Goal: Task Accomplishment & Management: Manage account settings

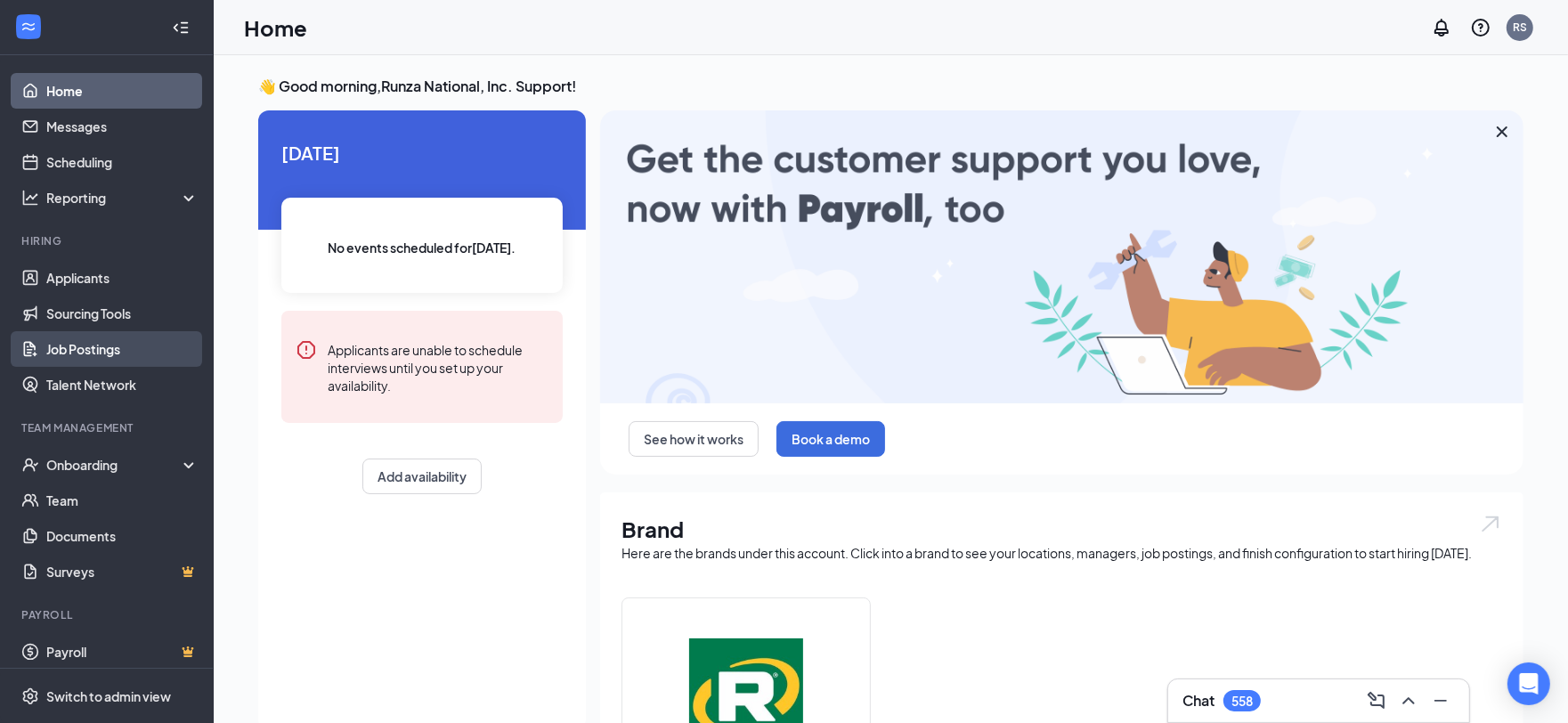
click at [73, 349] on link "Job Postings" at bounding box center [122, 349] width 152 height 36
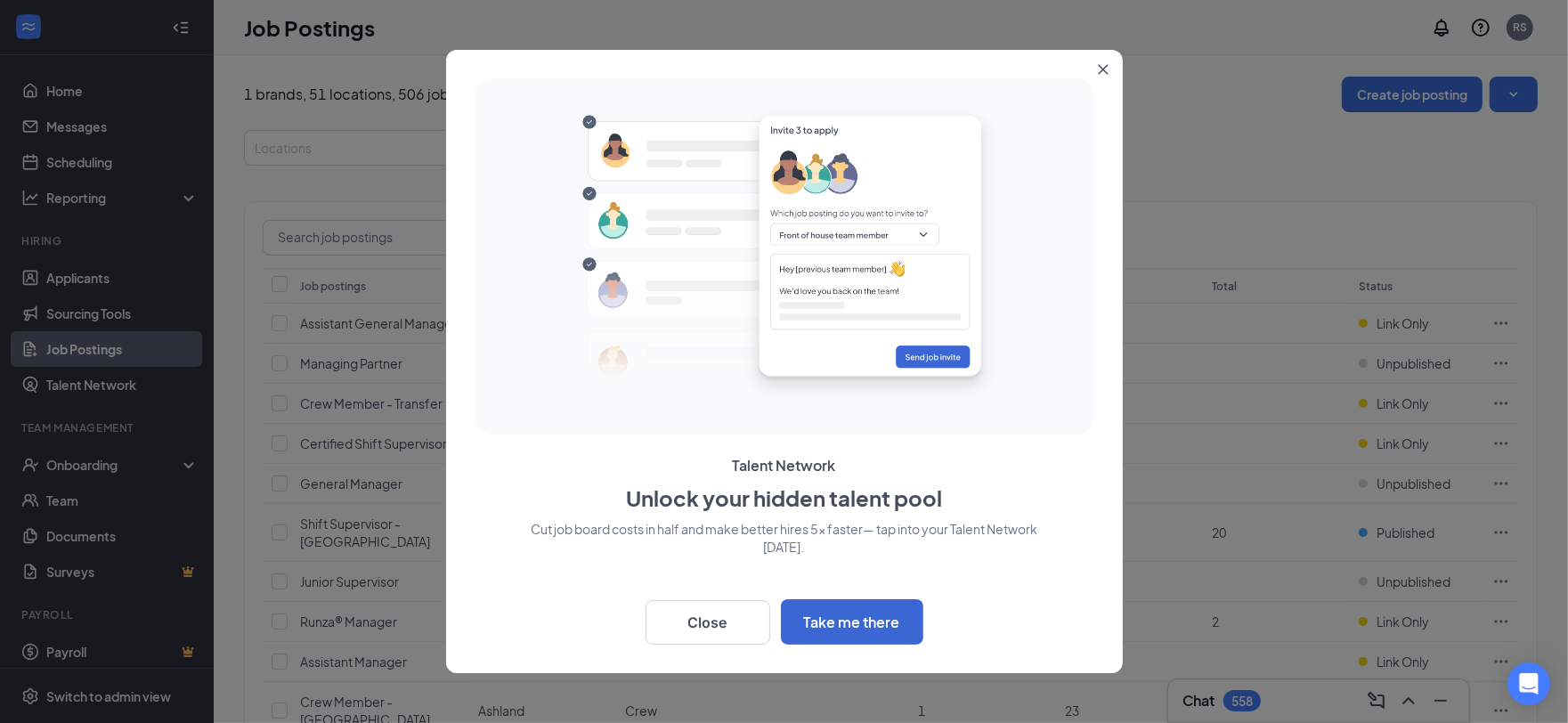
click at [1112, 72] on button "Close" at bounding box center [1107, 66] width 32 height 32
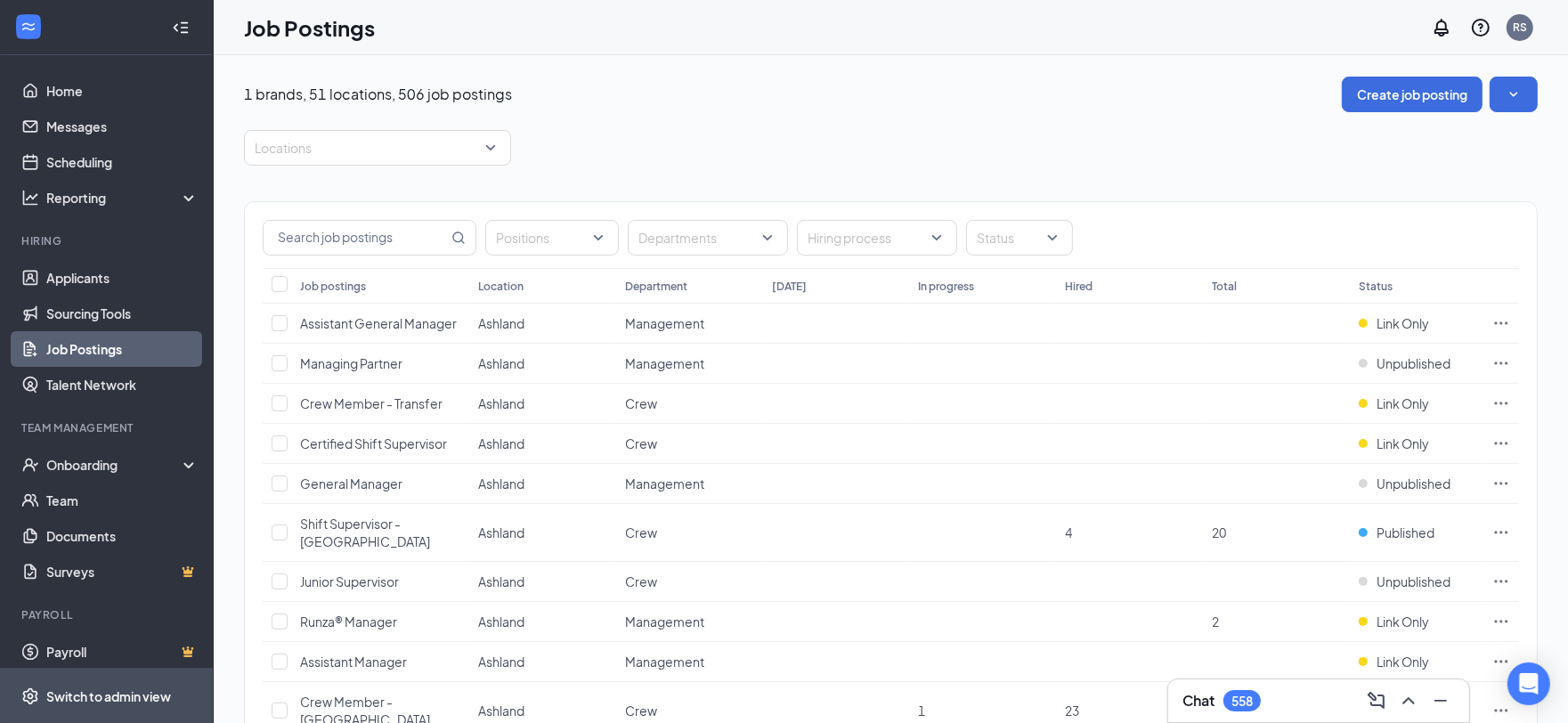
click at [117, 706] on span "Switch to admin view" at bounding box center [122, 695] width 152 height 55
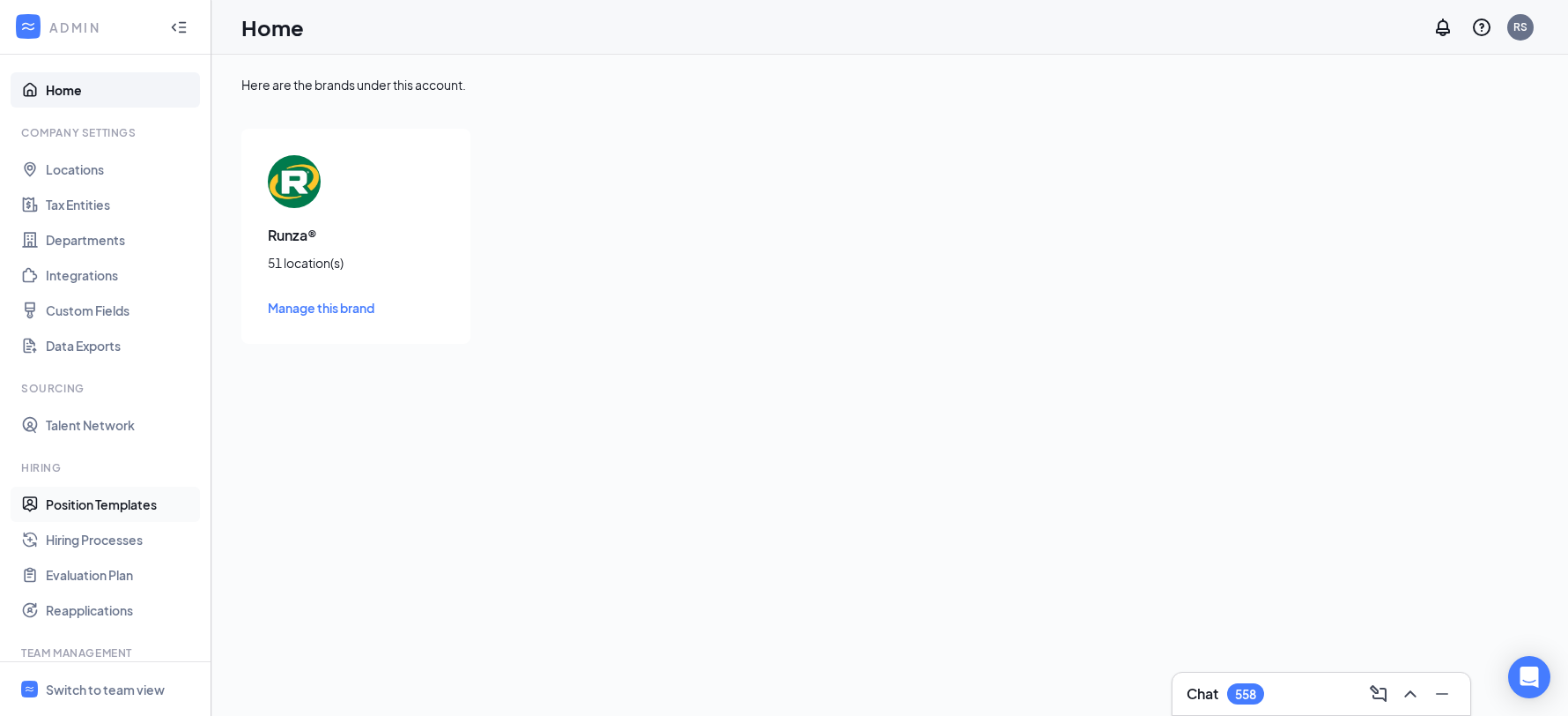
click at [103, 496] on link "Position Templates" at bounding box center [121, 505] width 150 height 35
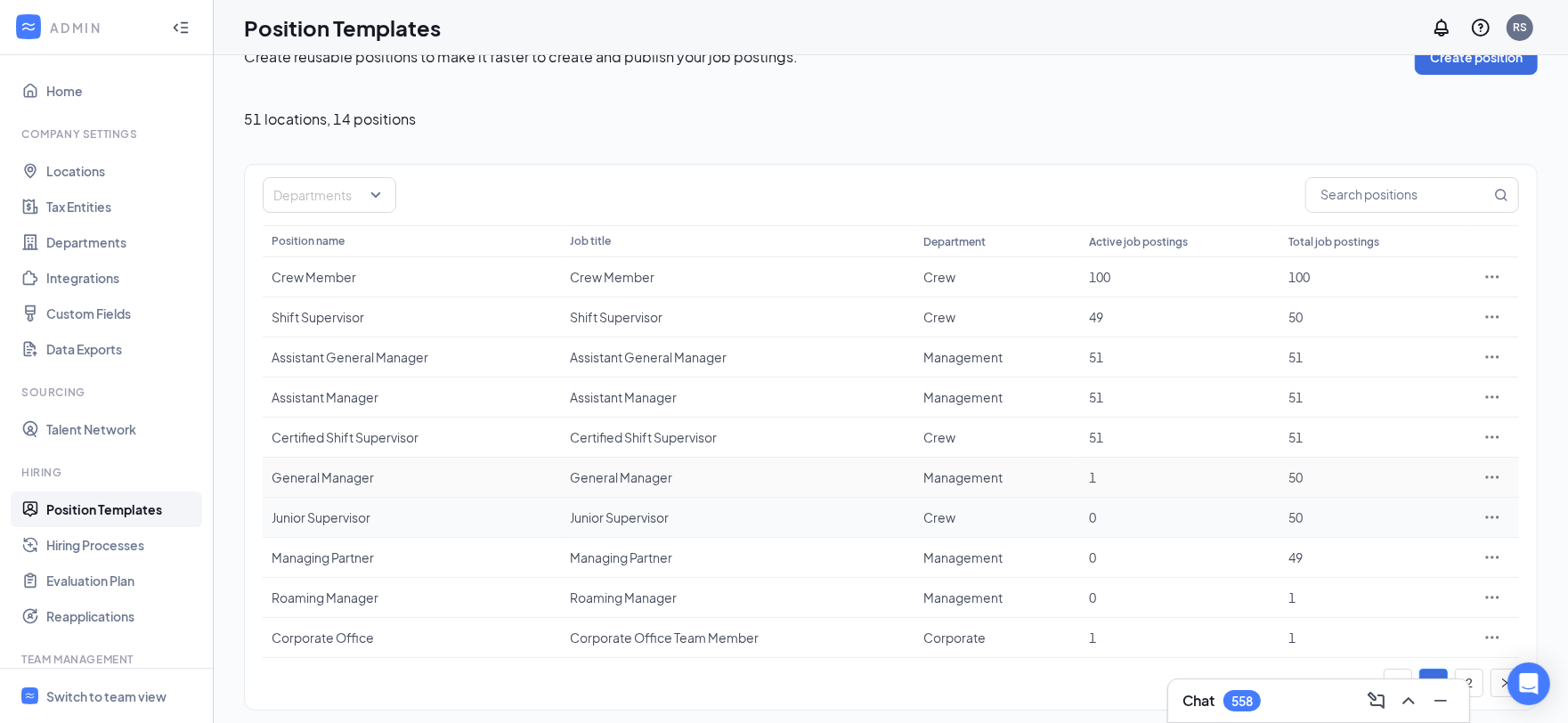
scroll to position [41, 0]
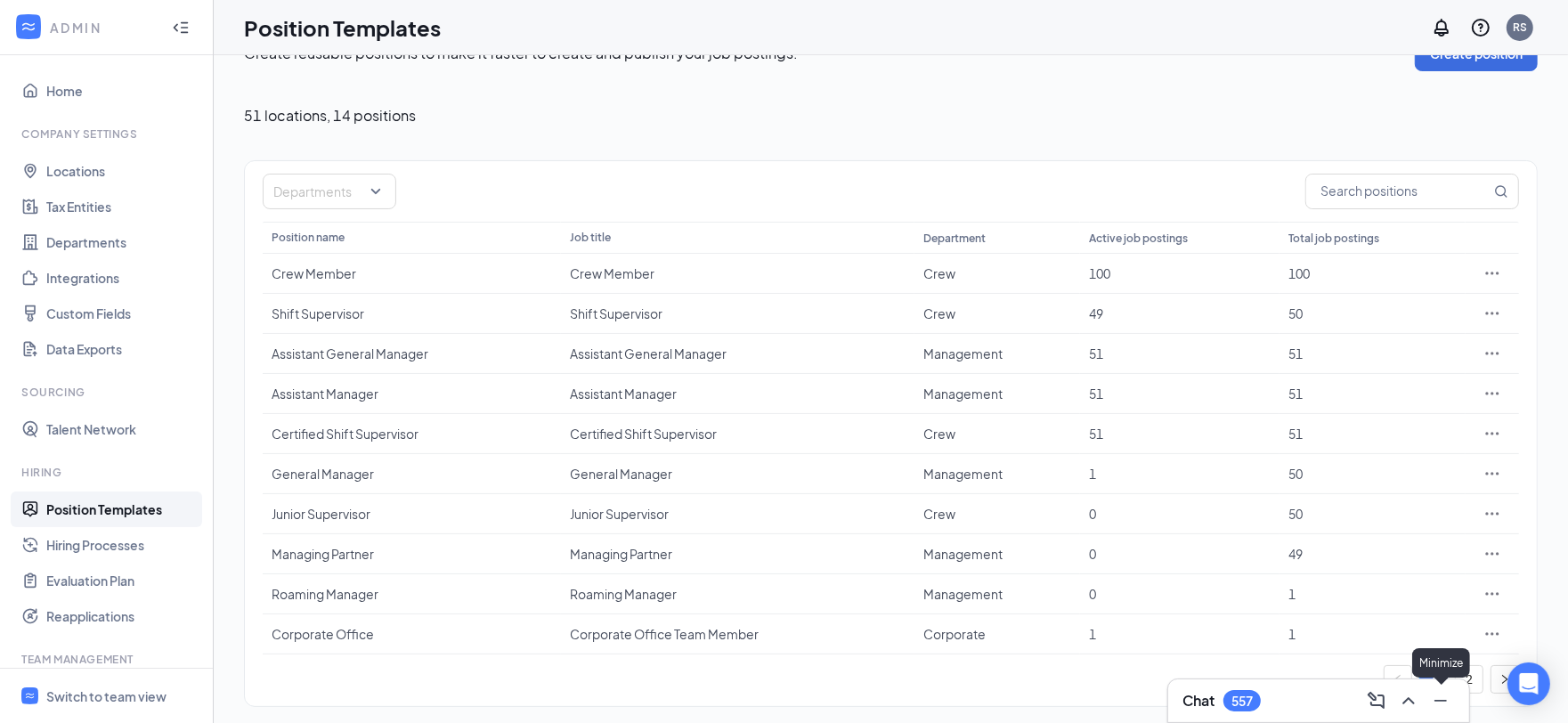
click at [1442, 703] on icon "Minimize" at bounding box center [1441, 700] width 22 height 22
click at [1468, 683] on link "2" at bounding box center [1469, 678] width 27 height 27
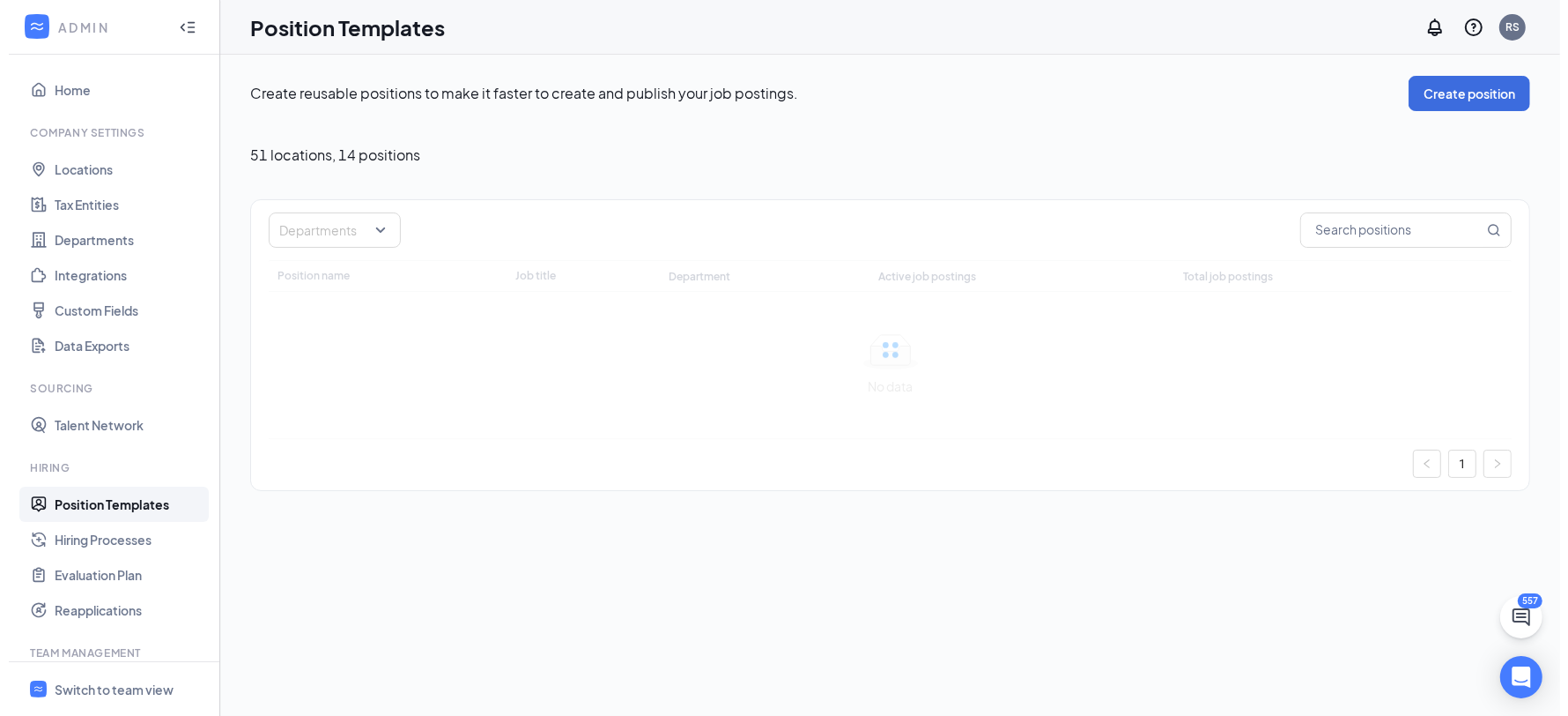
scroll to position [0, 0]
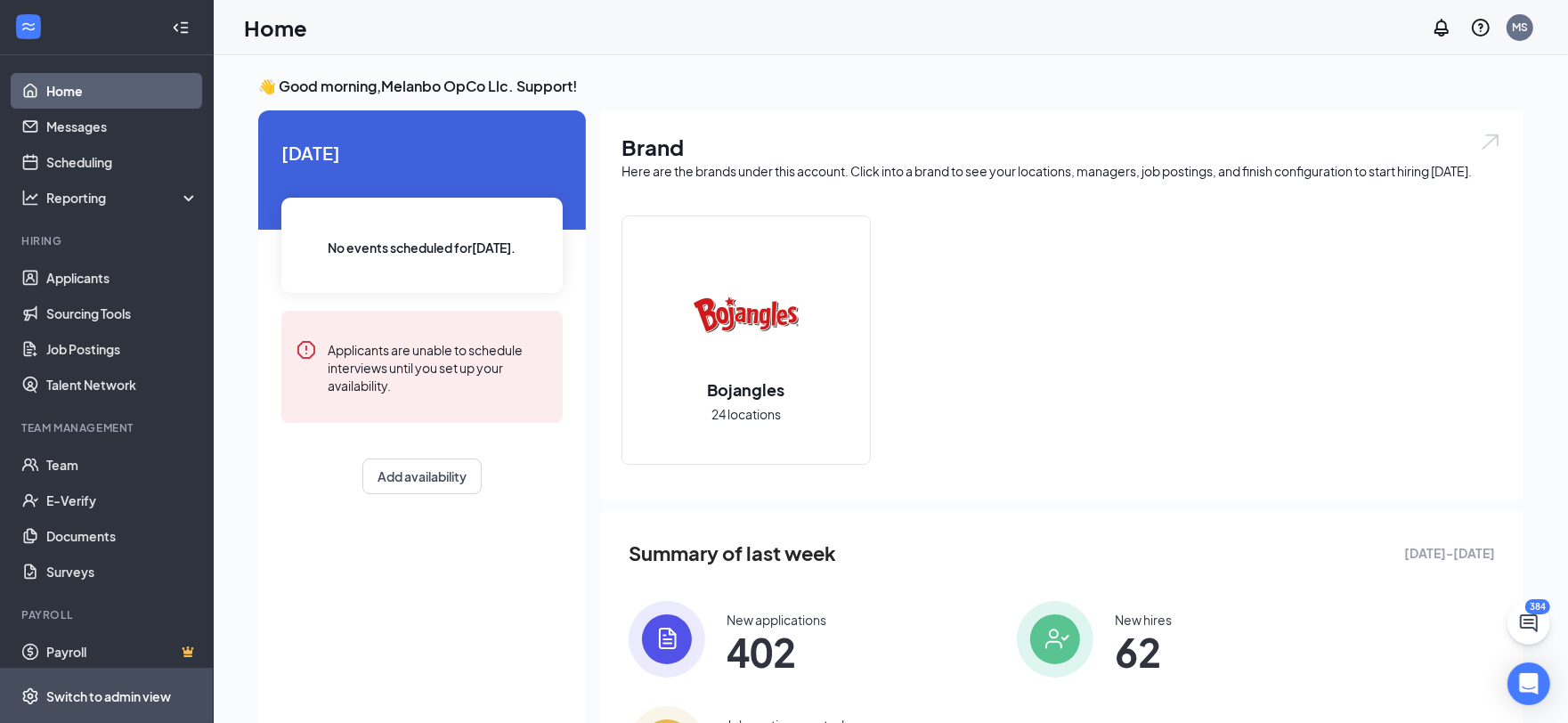
click at [152, 705] on span "Switch to admin view" at bounding box center [122, 695] width 152 height 55
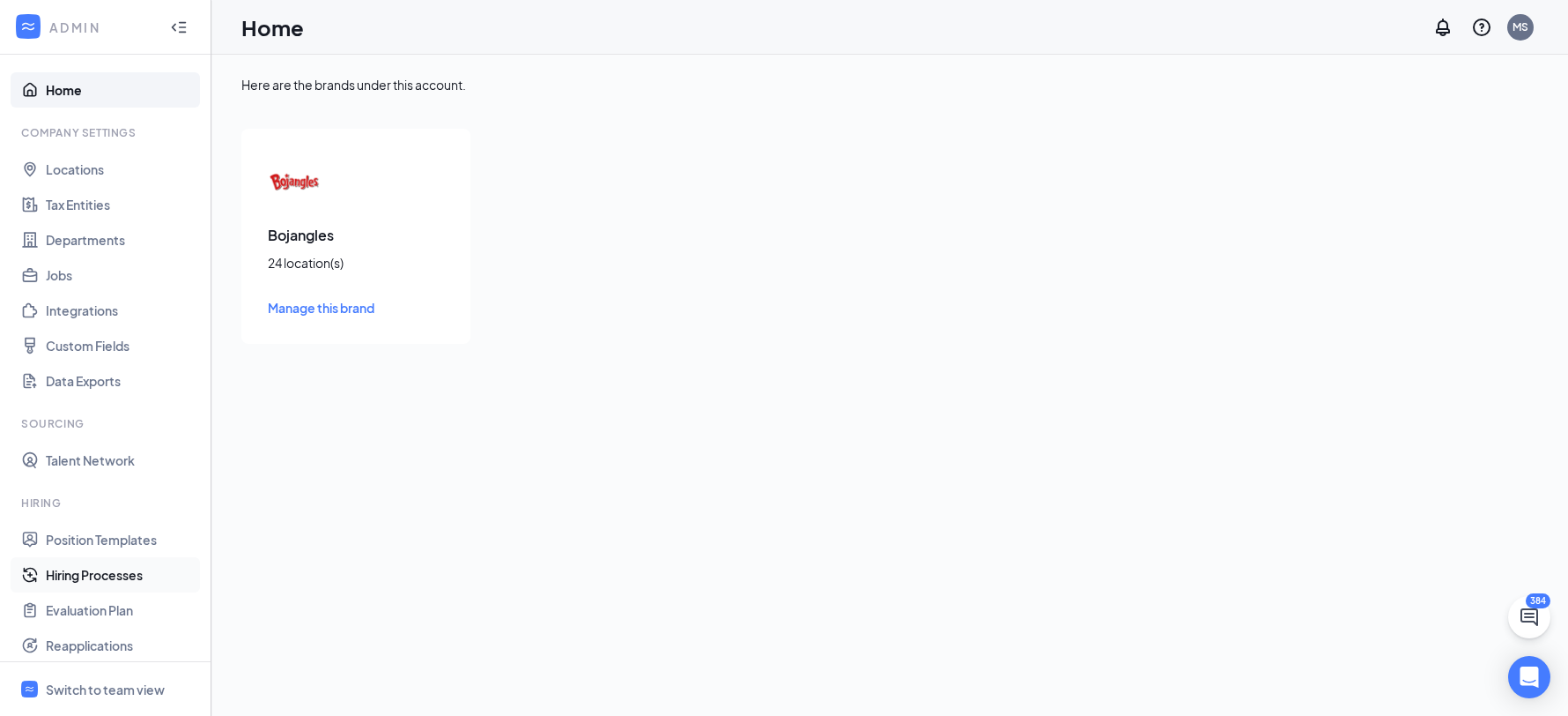
click at [135, 564] on link "Hiring Processes" at bounding box center [121, 574] width 150 height 35
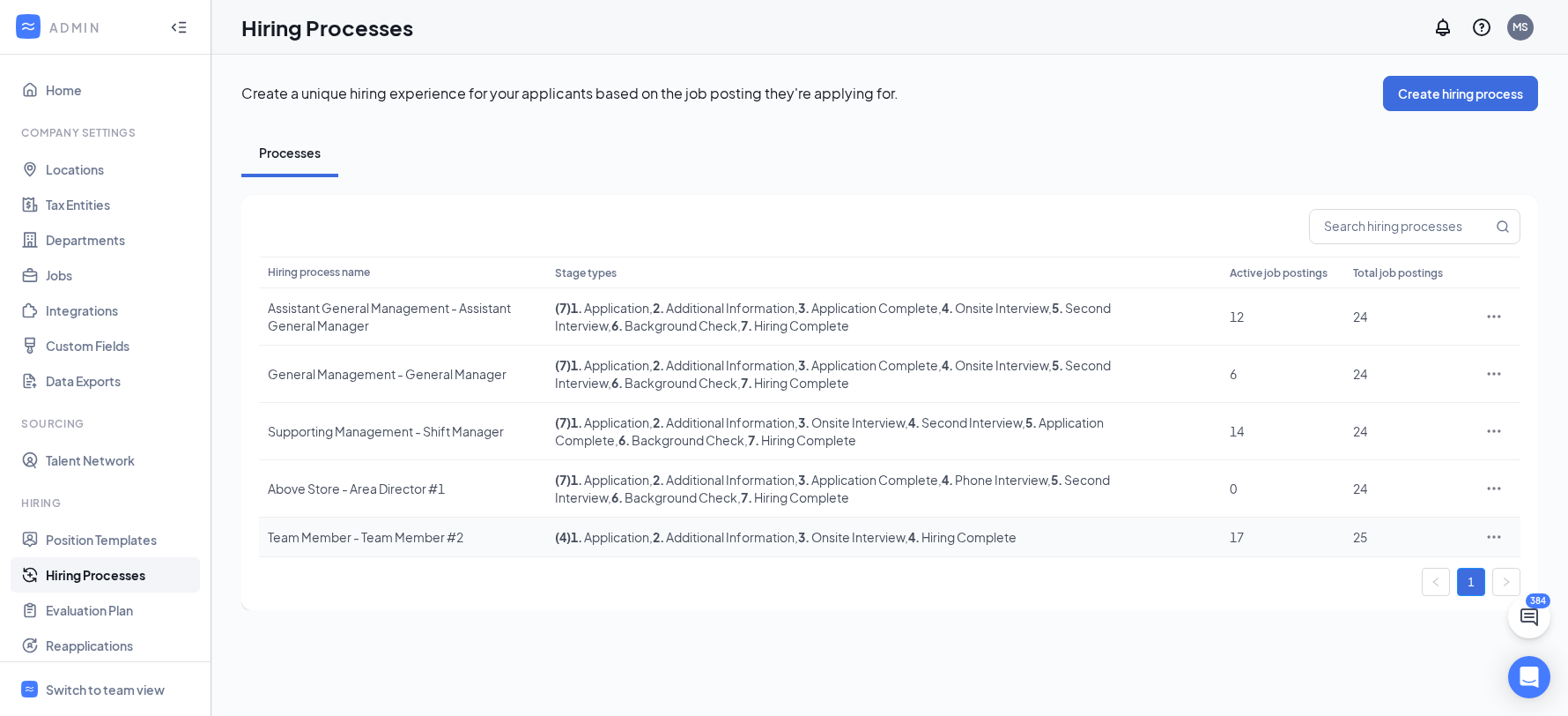
click at [359, 537] on div "Team Member - Team Member #2" at bounding box center [402, 537] width 269 height 18
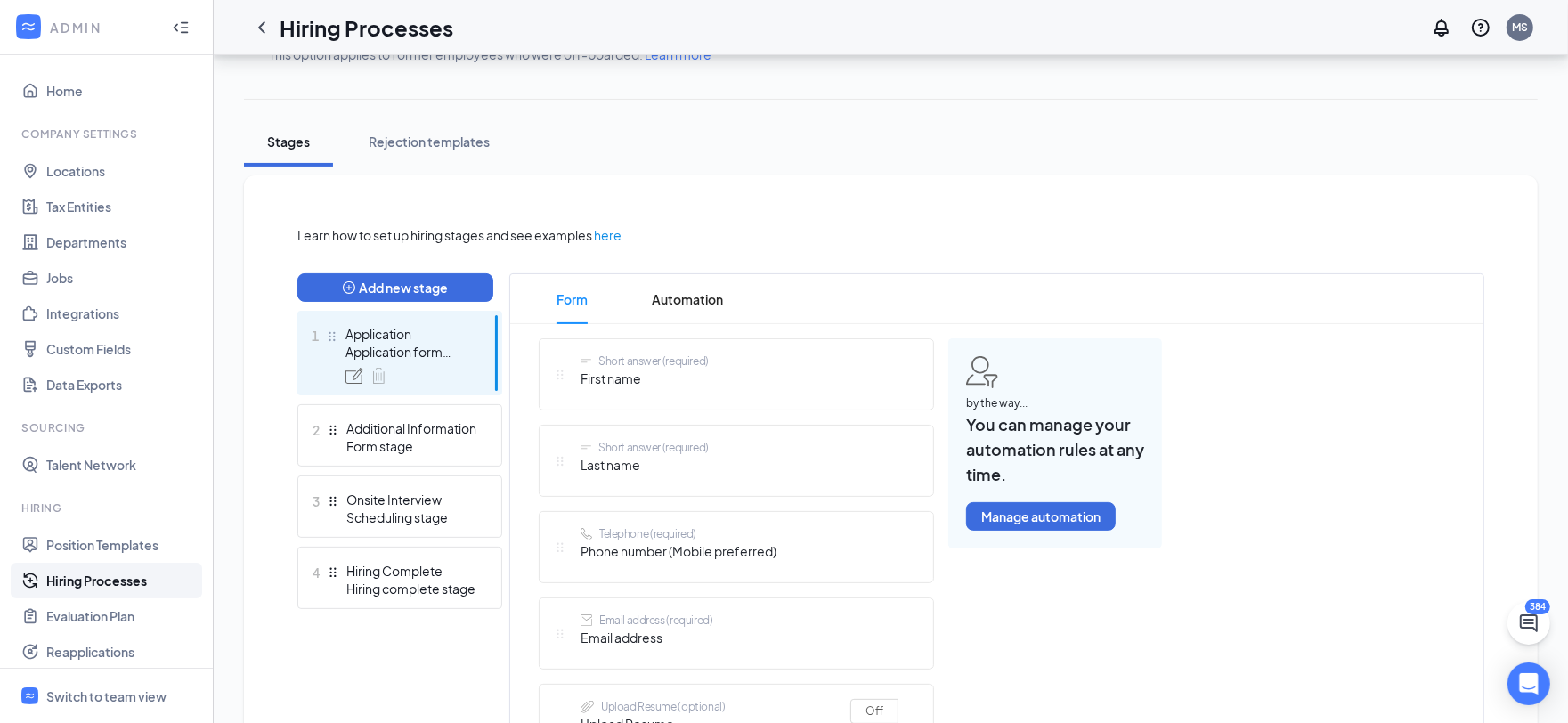
scroll to position [456, 0]
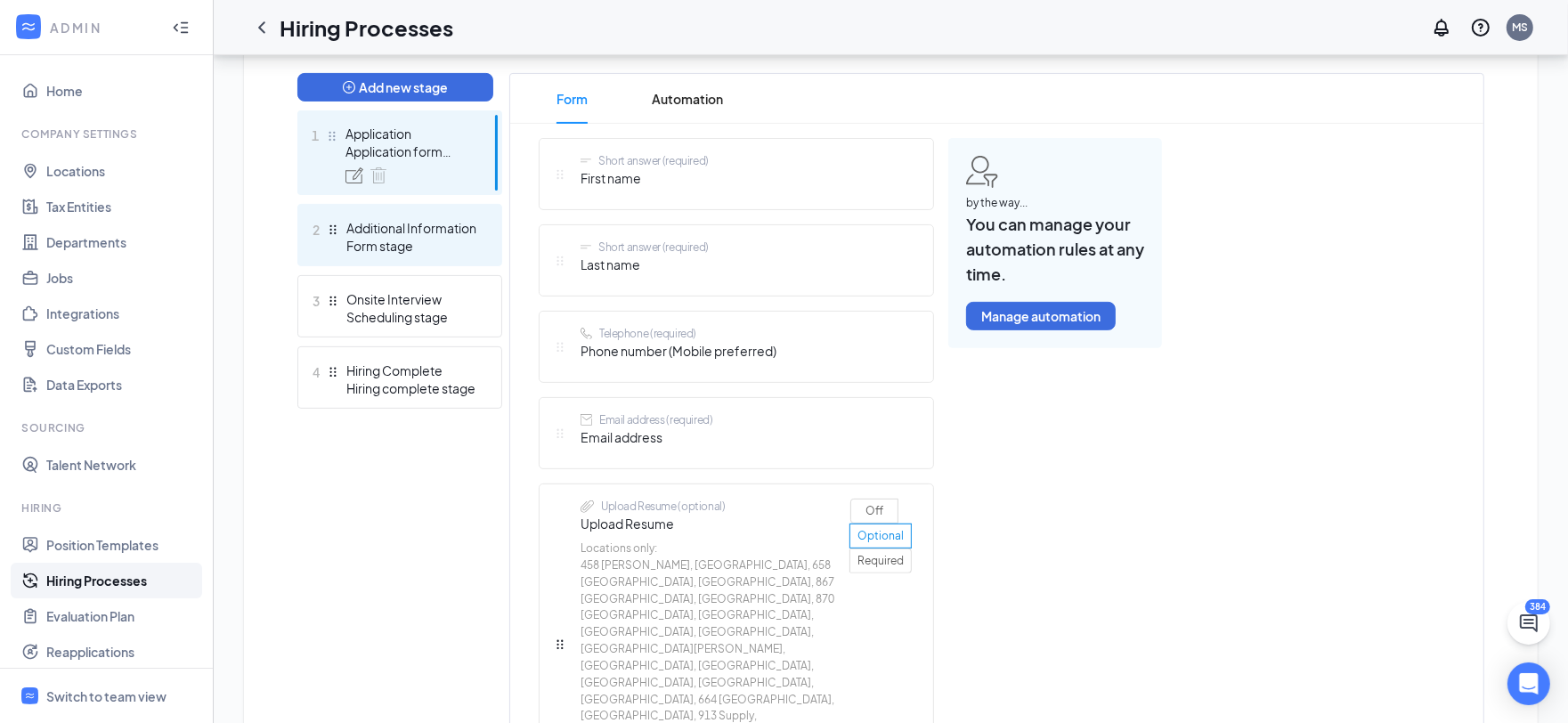
click at [420, 227] on div "Additional Information" at bounding box center [411, 227] width 130 height 18
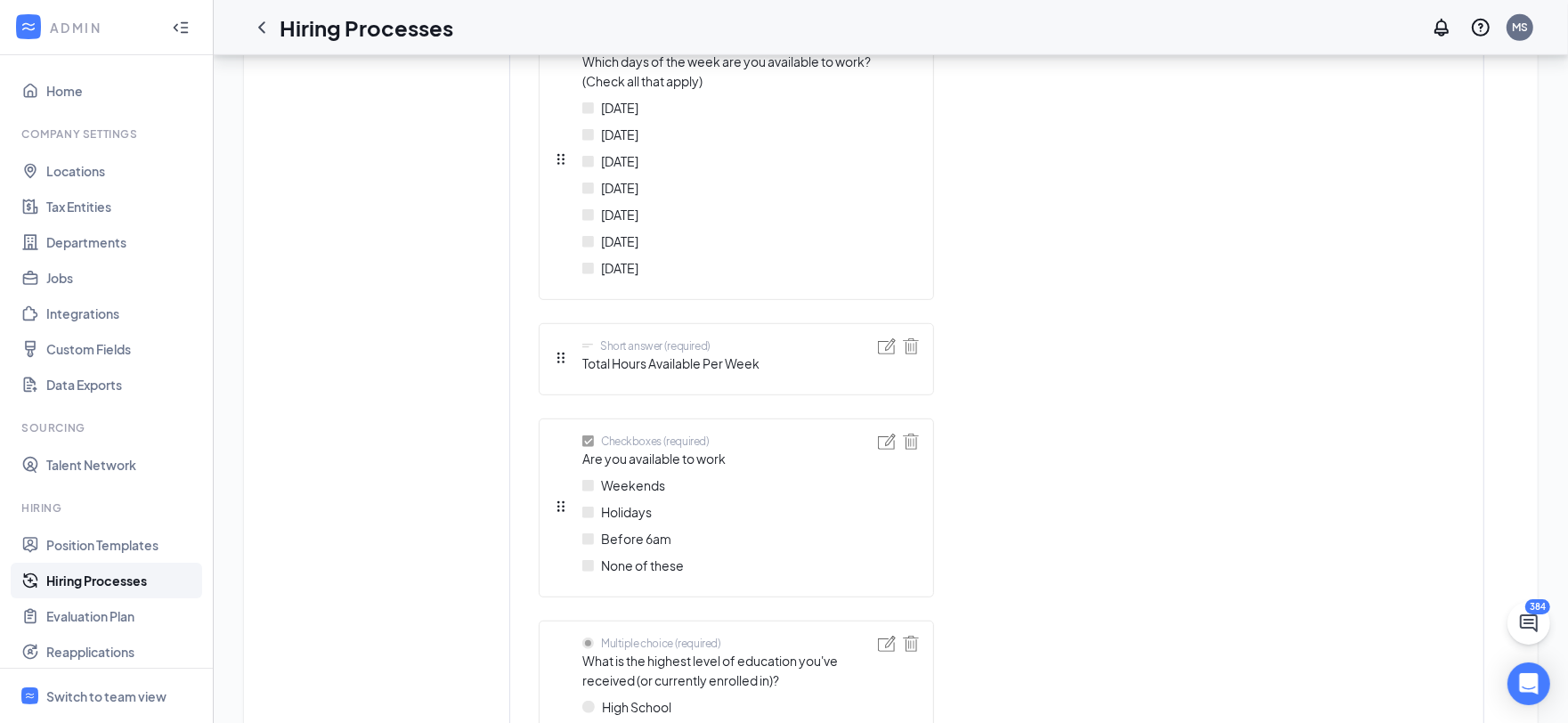
scroll to position [269, 0]
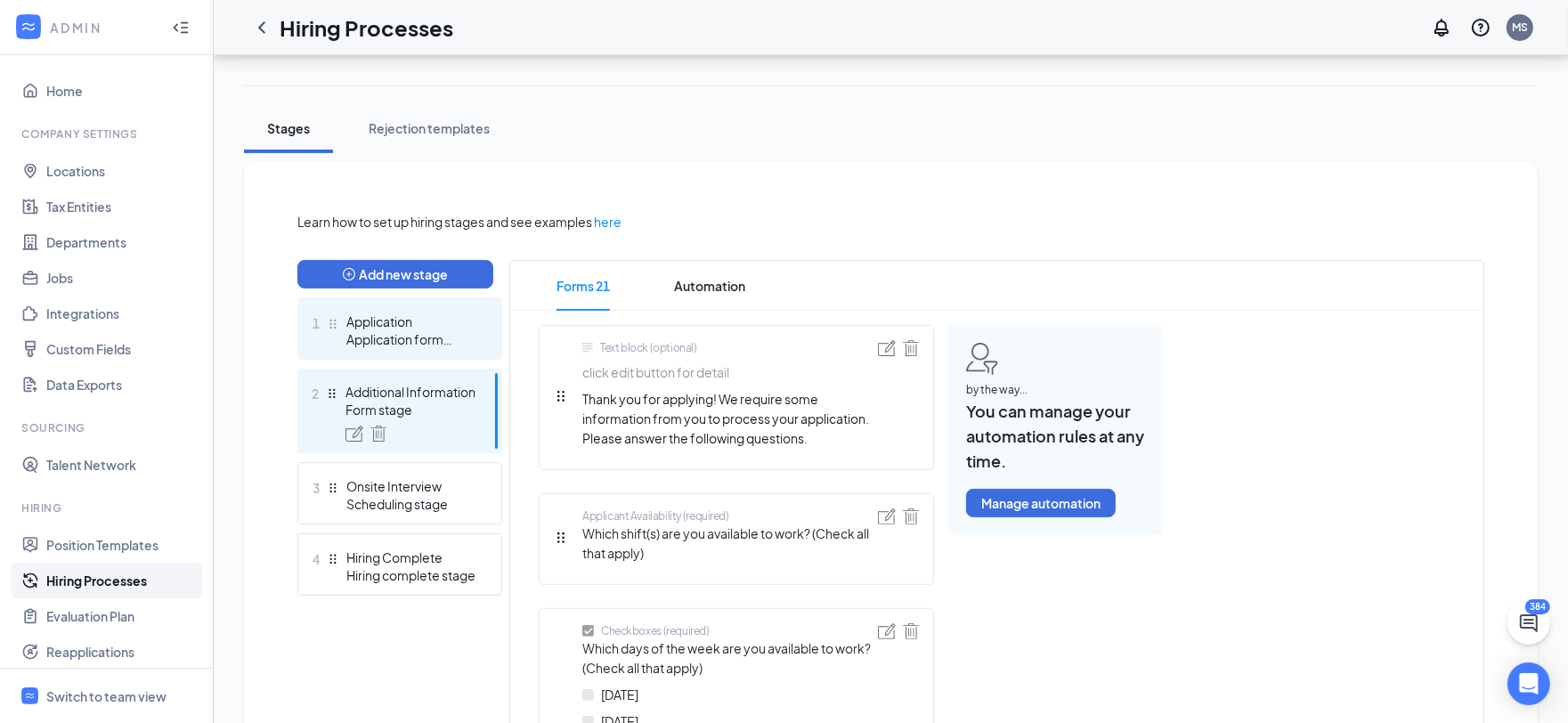
click at [439, 355] on div "1 Application Application form stage" at bounding box center [399, 328] width 205 height 63
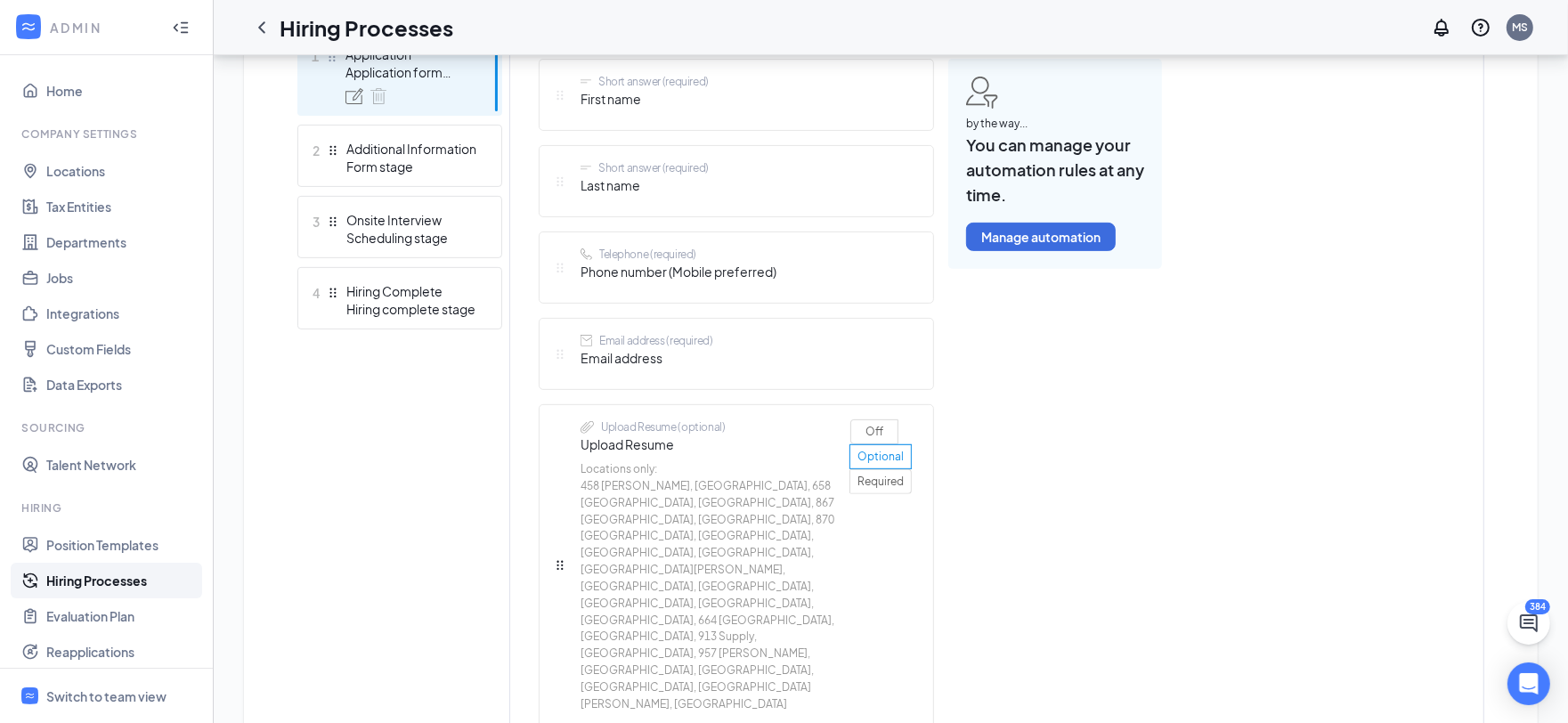
scroll to position [284, 0]
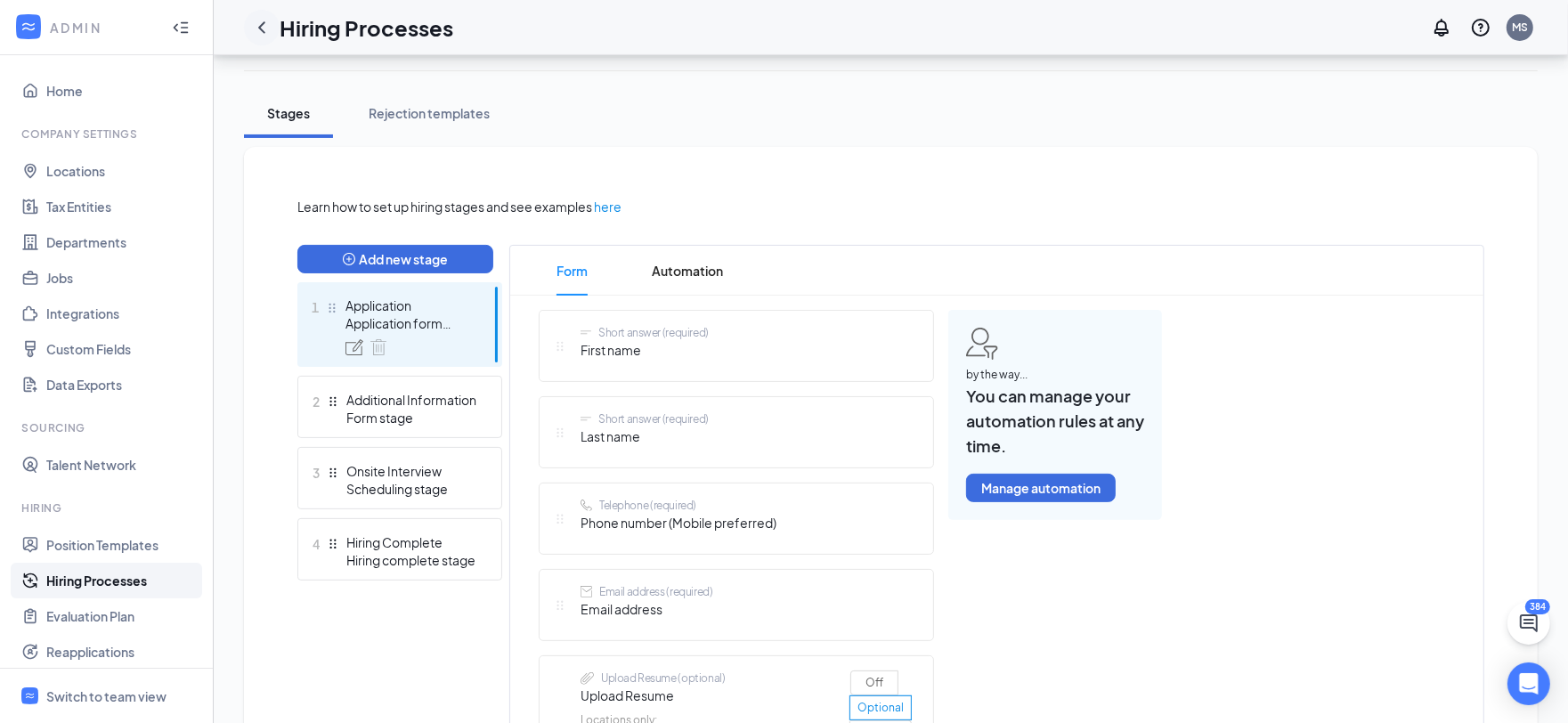
click at [261, 34] on icon "ChevronLeft" at bounding box center [262, 28] width 22 height 22
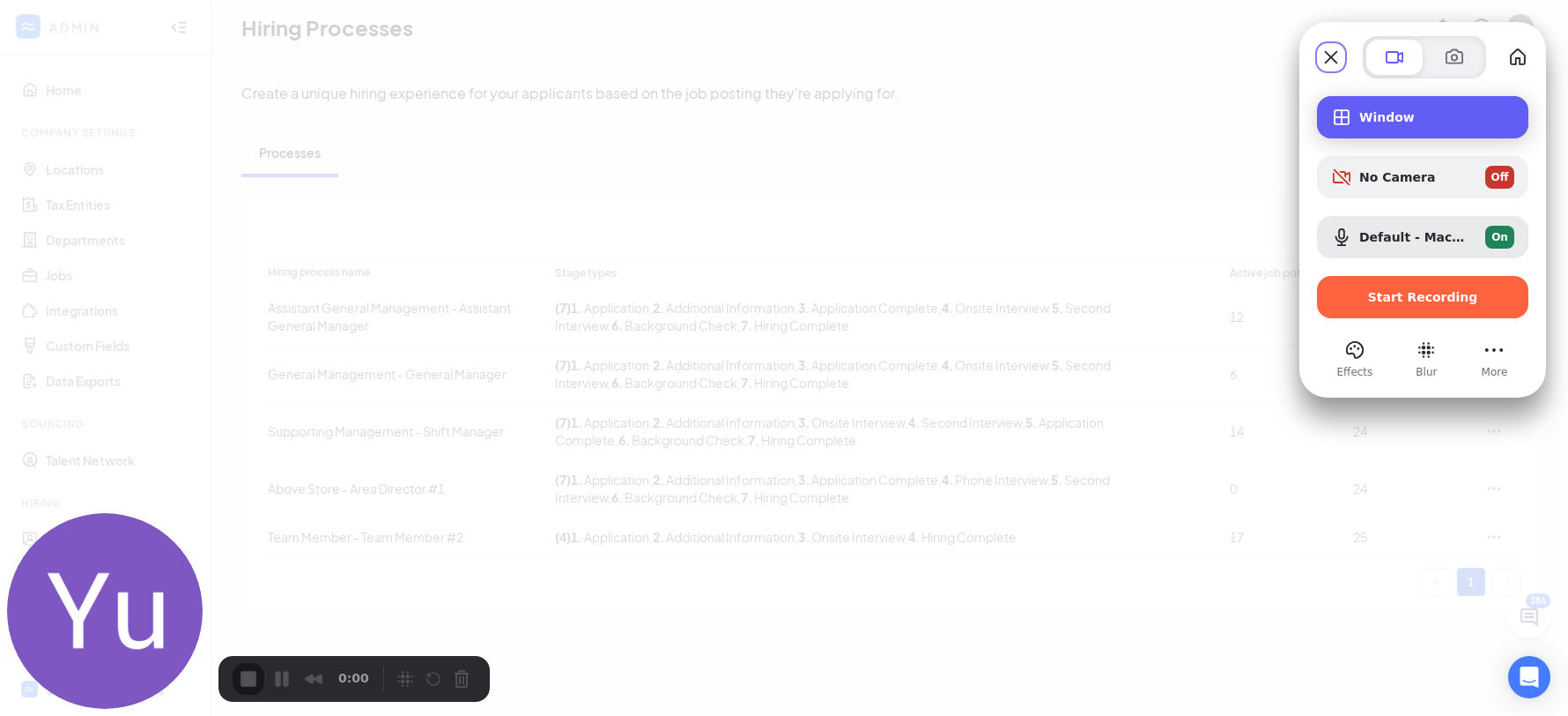
click at [1365, 123] on span "Window" at bounding box center [1436, 117] width 155 height 14
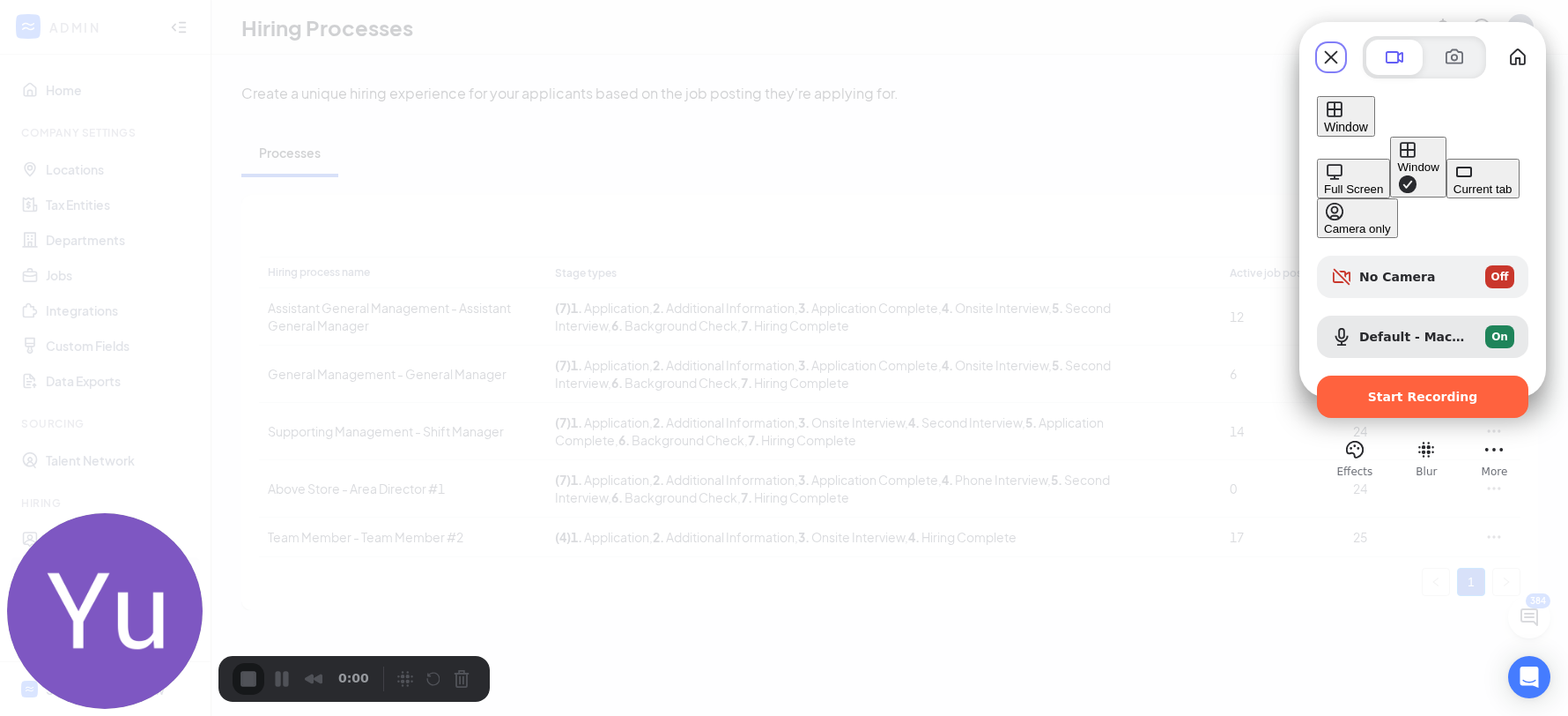
click at [1446, 199] on button "Current tab" at bounding box center [1482, 178] width 73 height 39
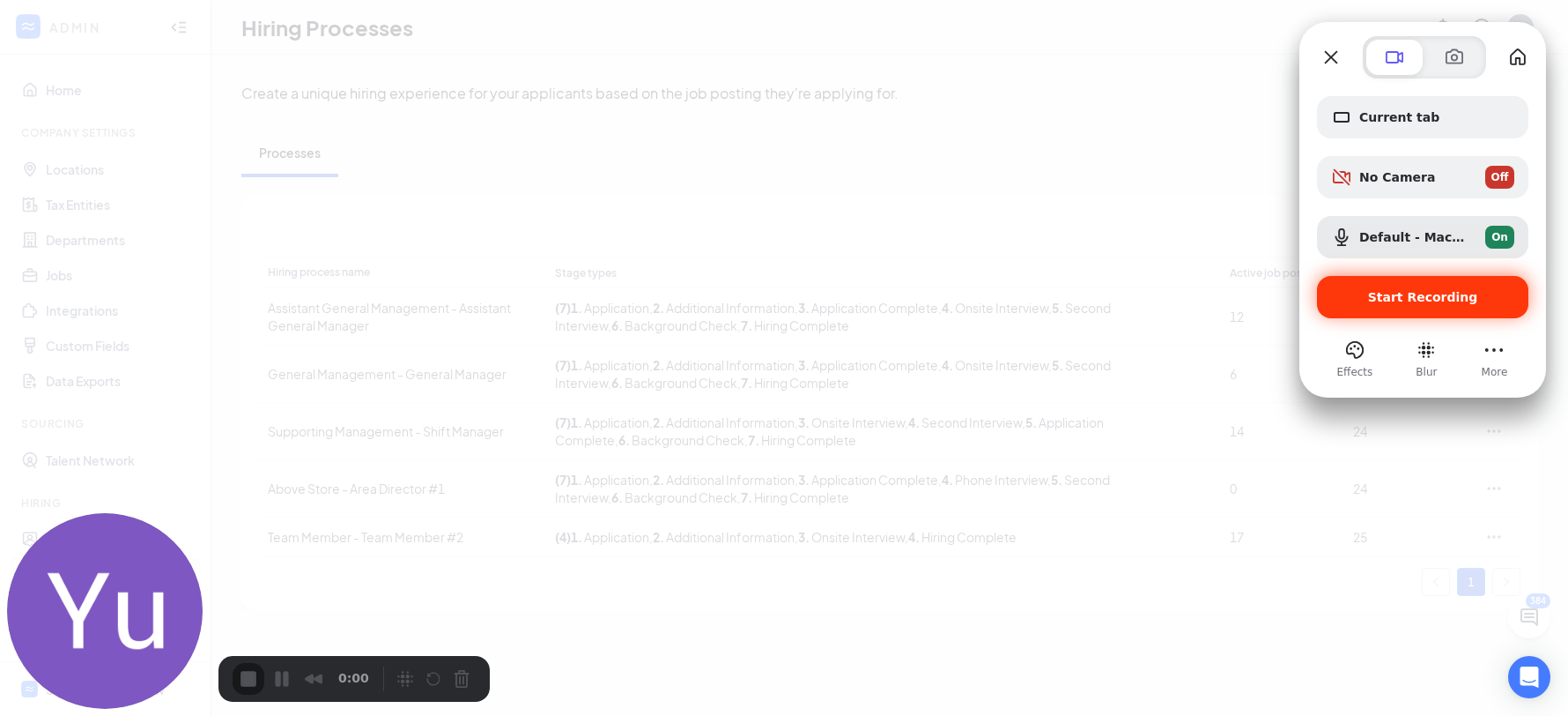
click at [1407, 306] on div "Start Recording" at bounding box center [1422, 296] width 211 height 42
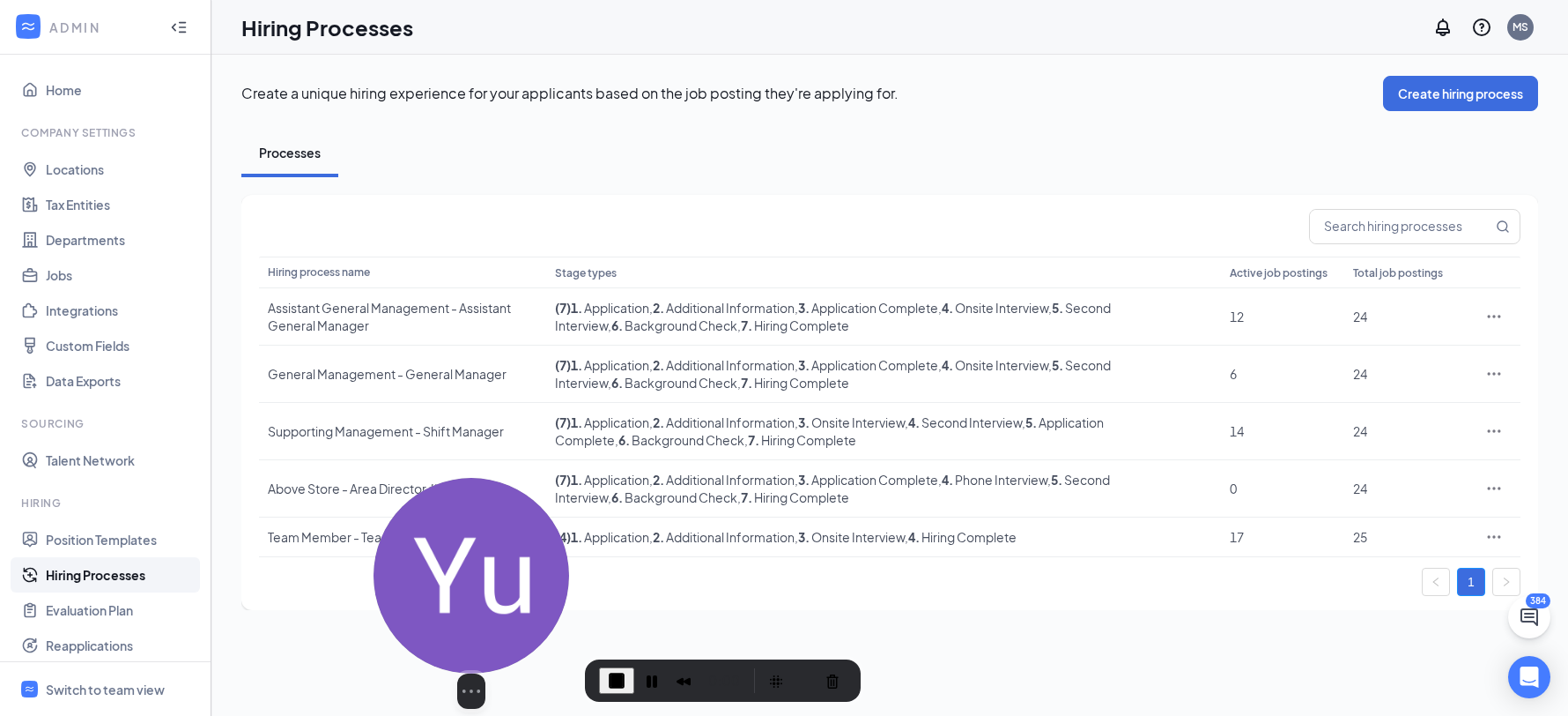
drag, startPoint x: 158, startPoint y: 547, endPoint x: 525, endPoint y: 561, distance: 367.3
click at [525, 561] on img at bounding box center [471, 575] width 196 height 196
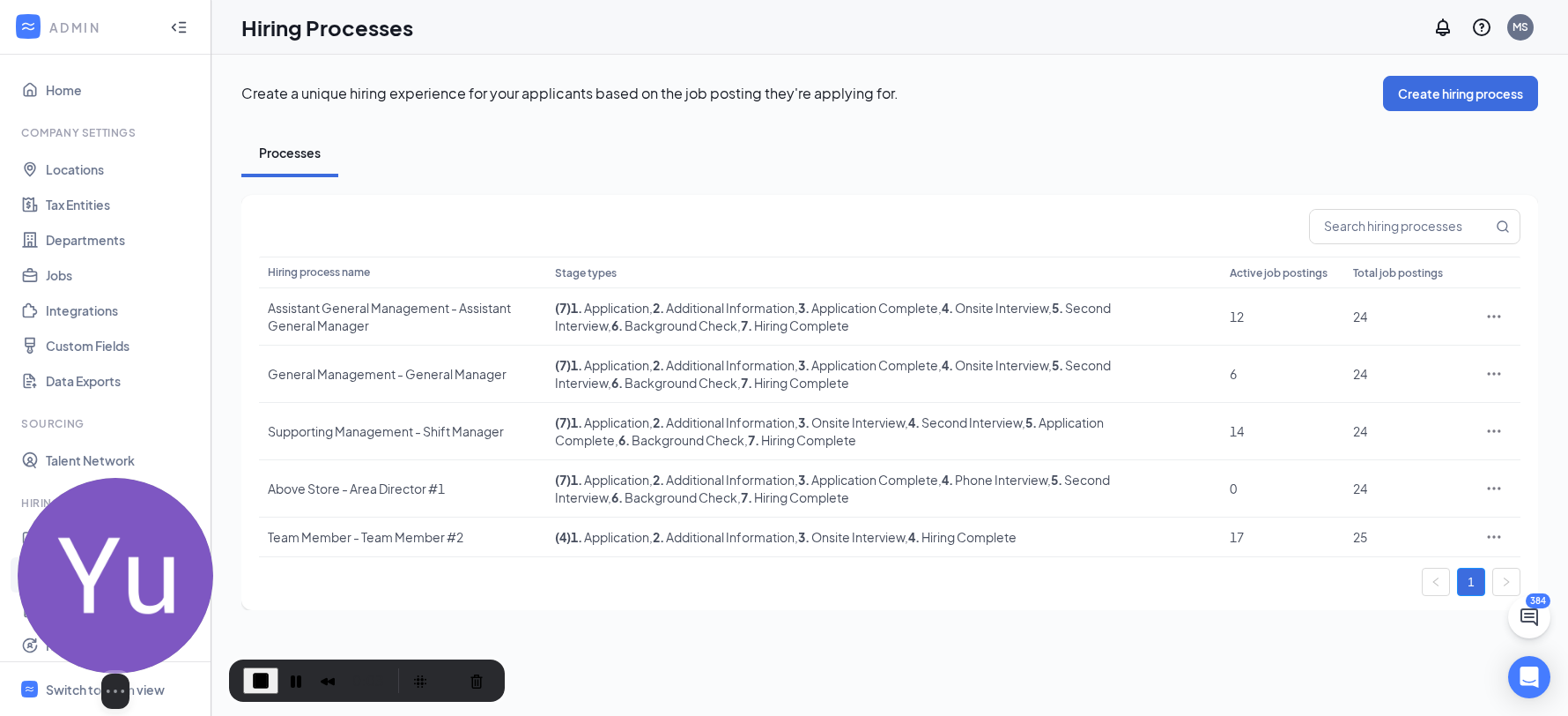
drag, startPoint x: 470, startPoint y: 559, endPoint x: 141, endPoint y: 555, distance: 329.0
click at [141, 555] on img at bounding box center [115, 575] width 196 height 196
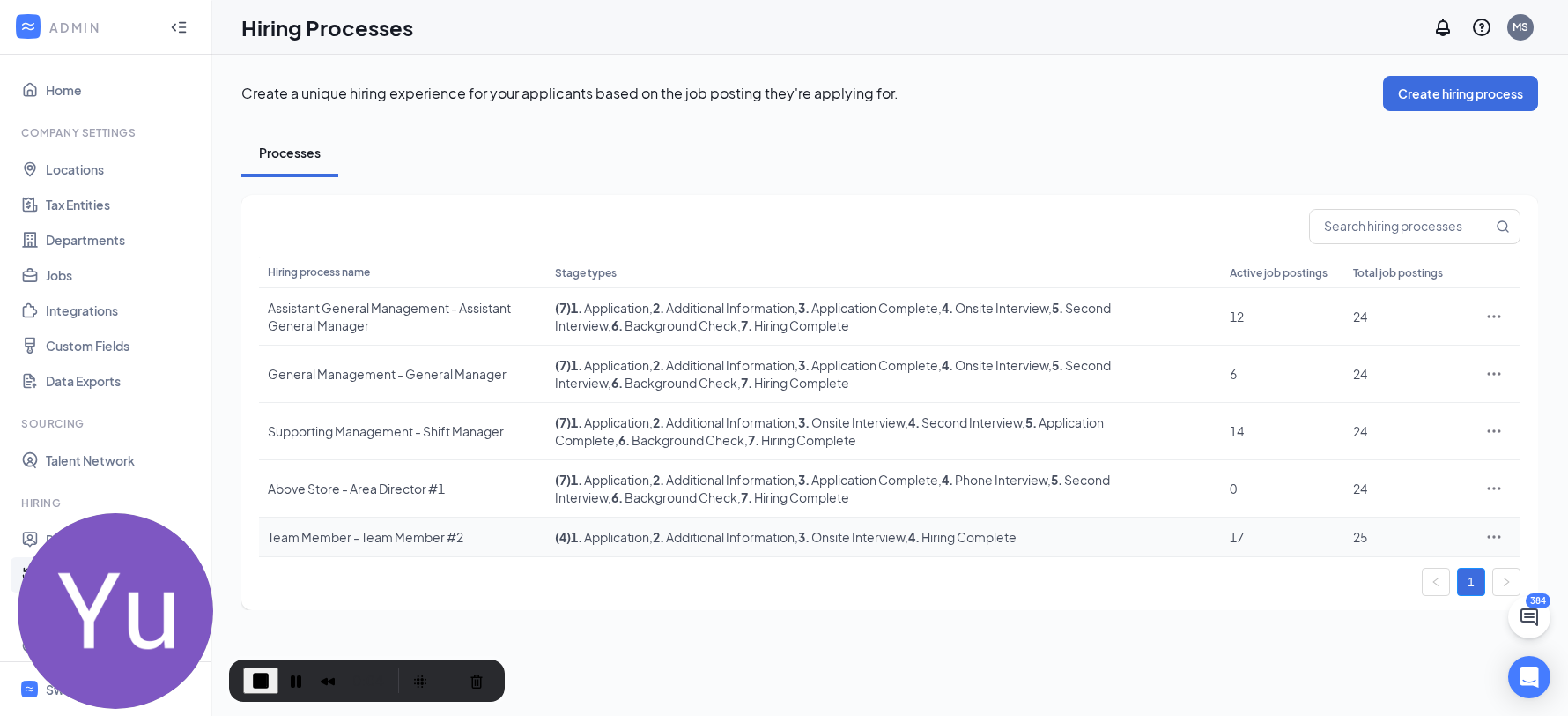
click at [346, 531] on div "Team Member - Team Member #2" at bounding box center [402, 537] width 269 height 18
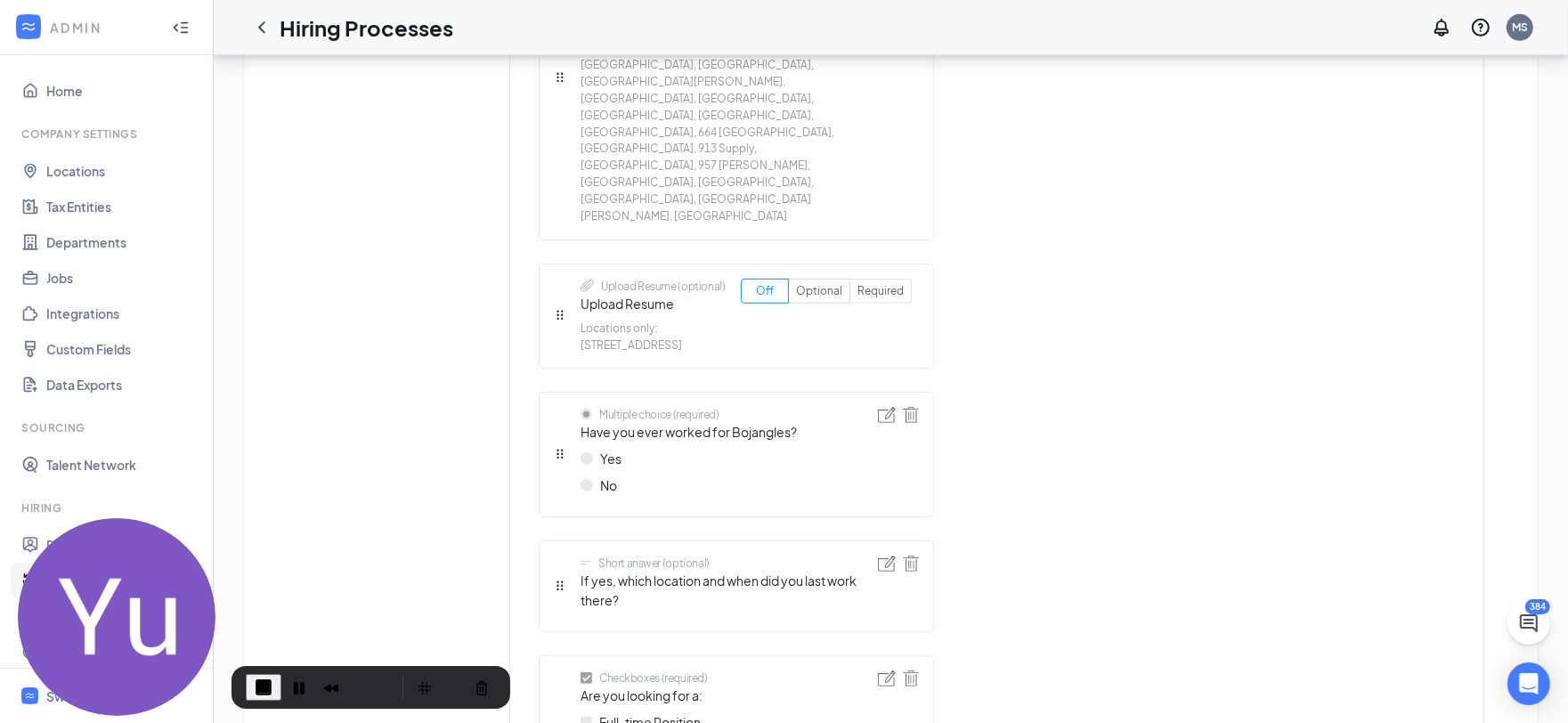
scroll to position [1305, 0]
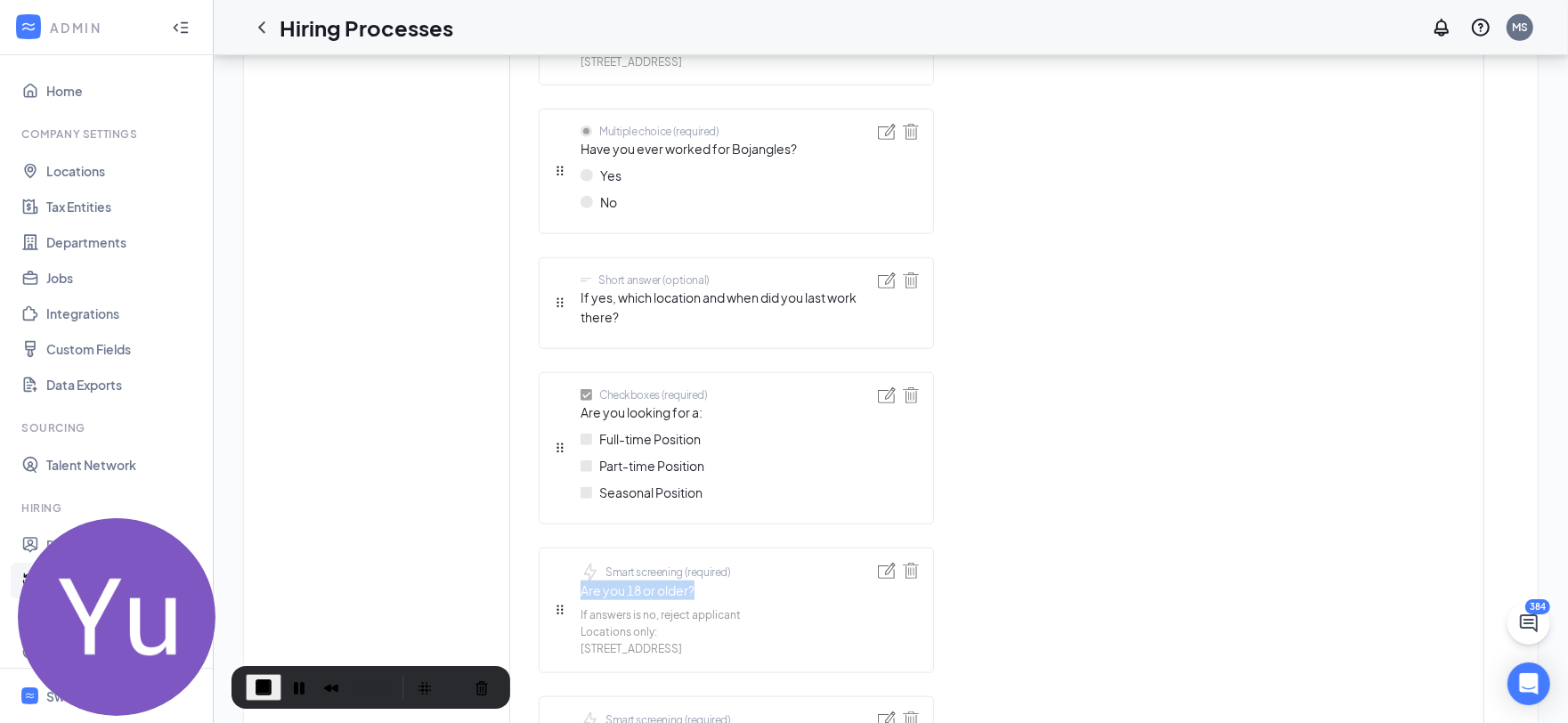
drag, startPoint x: 580, startPoint y: 433, endPoint x: 739, endPoint y: 439, distance: 159.1
click at [739, 547] on div "Smart screening (required) Are you 18 or older? If answers is no, reject applic…" at bounding box center [736, 610] width 395 height 125
drag, startPoint x: 579, startPoint y: 492, endPoint x: 723, endPoint y: 492, distance: 144.0
click at [723, 641] on span "1492 Downtown Florence, SC" at bounding box center [660, 649] width 160 height 17
click at [261, 26] on icon "ChevronLeft" at bounding box center [262, 28] width 22 height 22
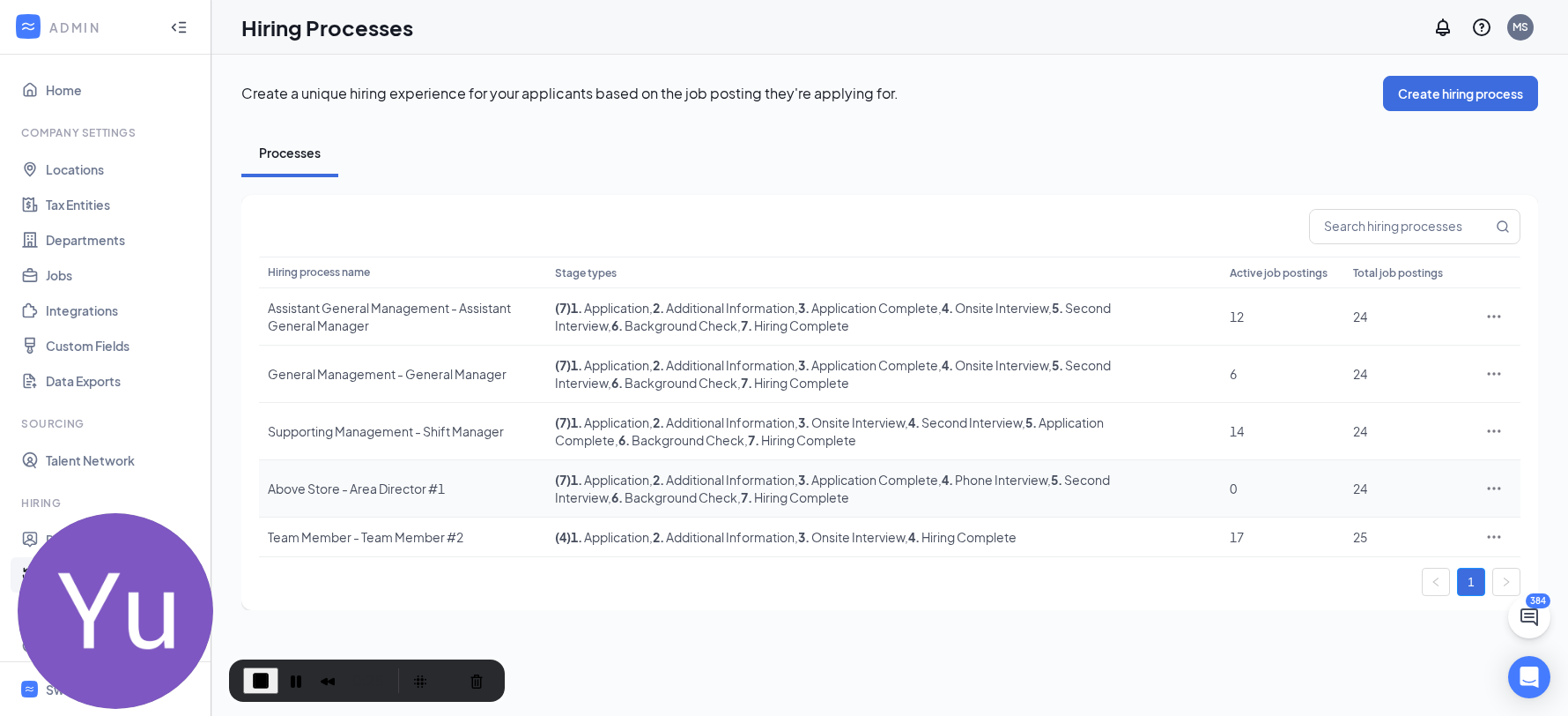
click at [423, 486] on div "Above Store - Area Director #1" at bounding box center [402, 488] width 269 height 18
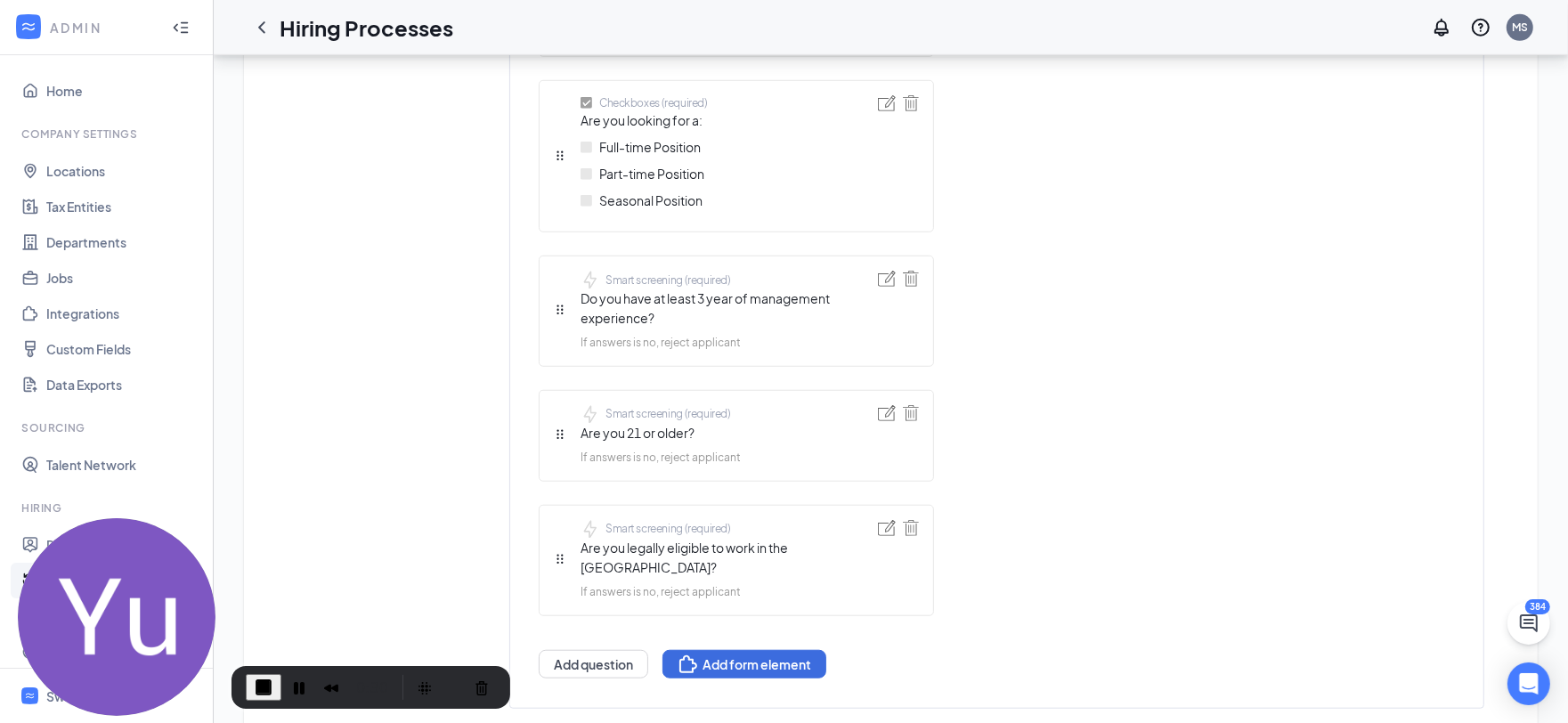
scroll to position [1227, 0]
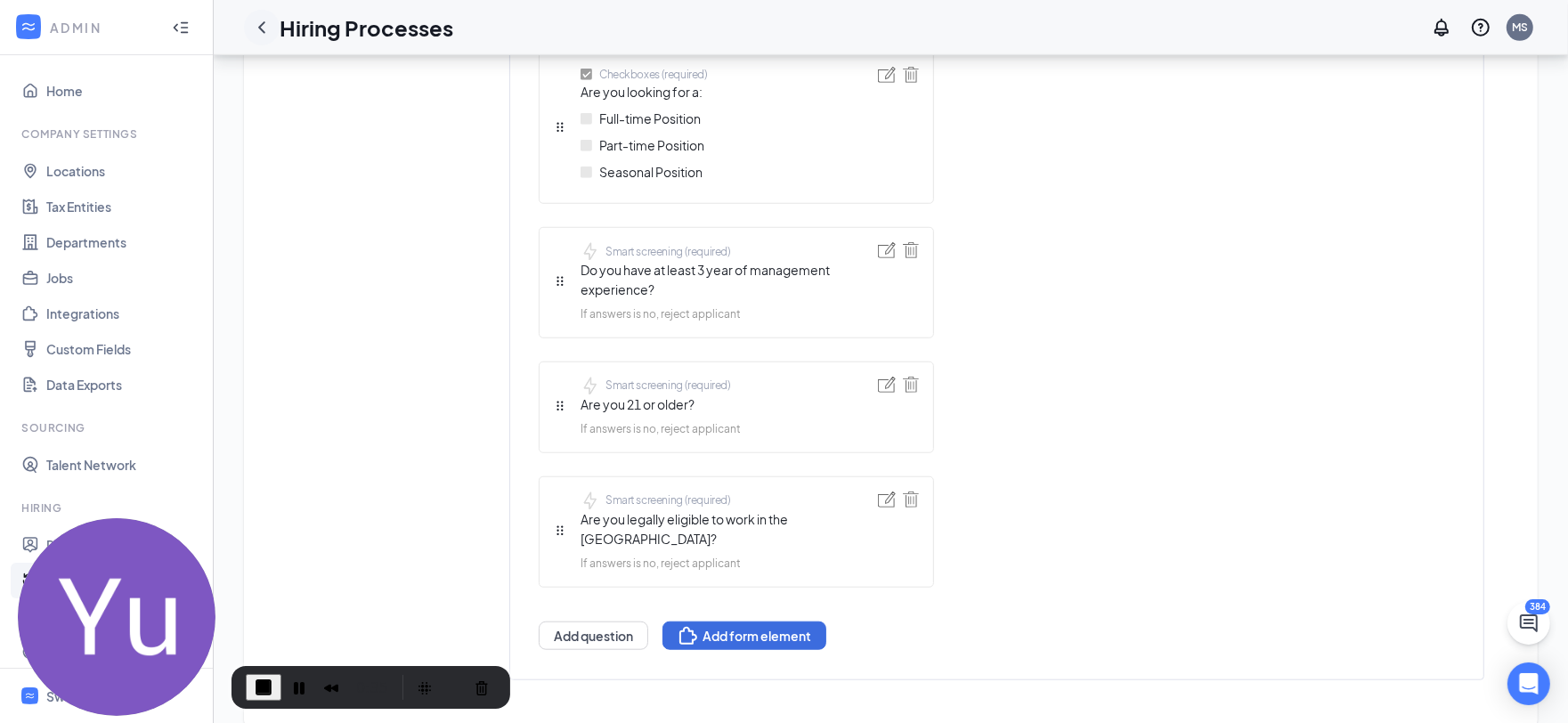
click at [258, 30] on icon "ChevronLeft" at bounding box center [262, 28] width 22 height 22
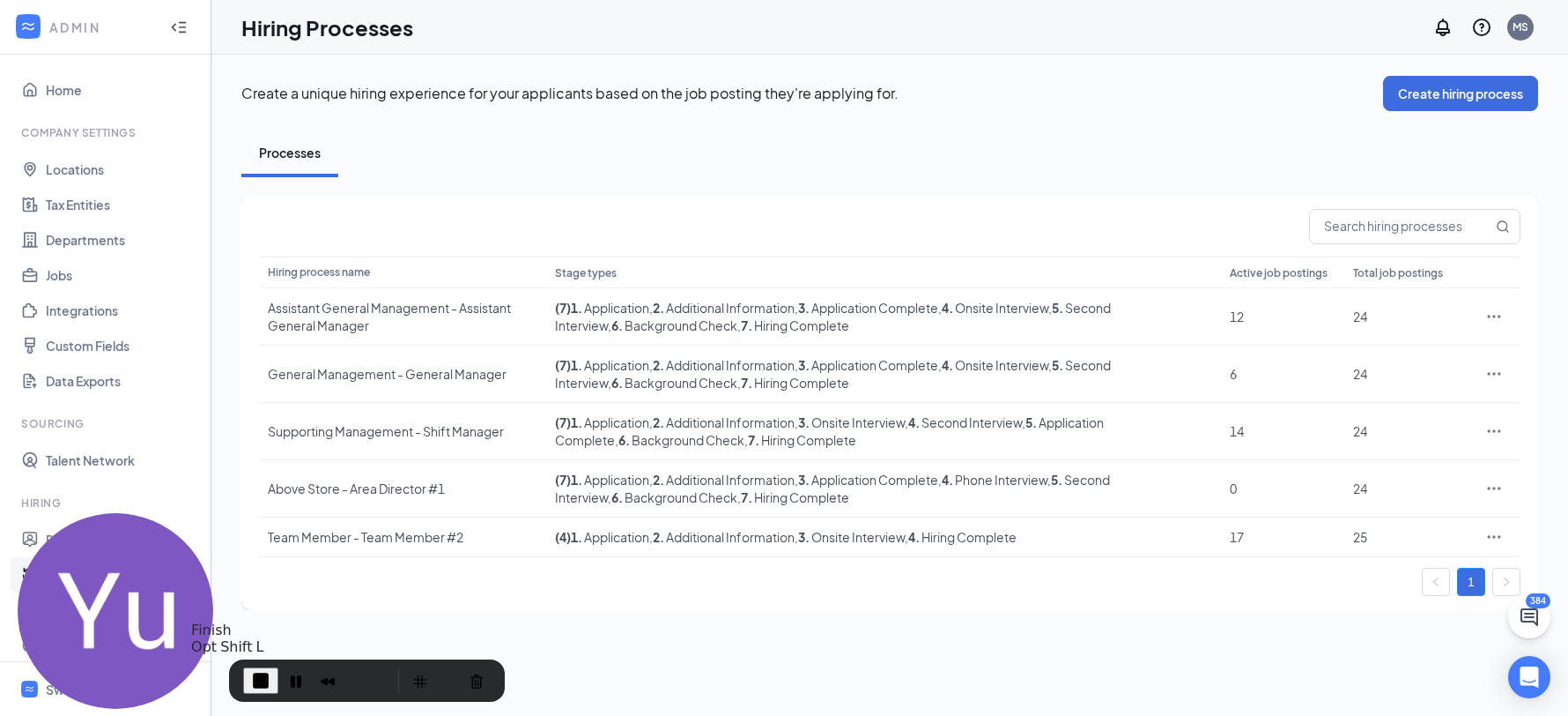
click at [259, 674] on span "End Recording" at bounding box center [261, 681] width 22 height 22
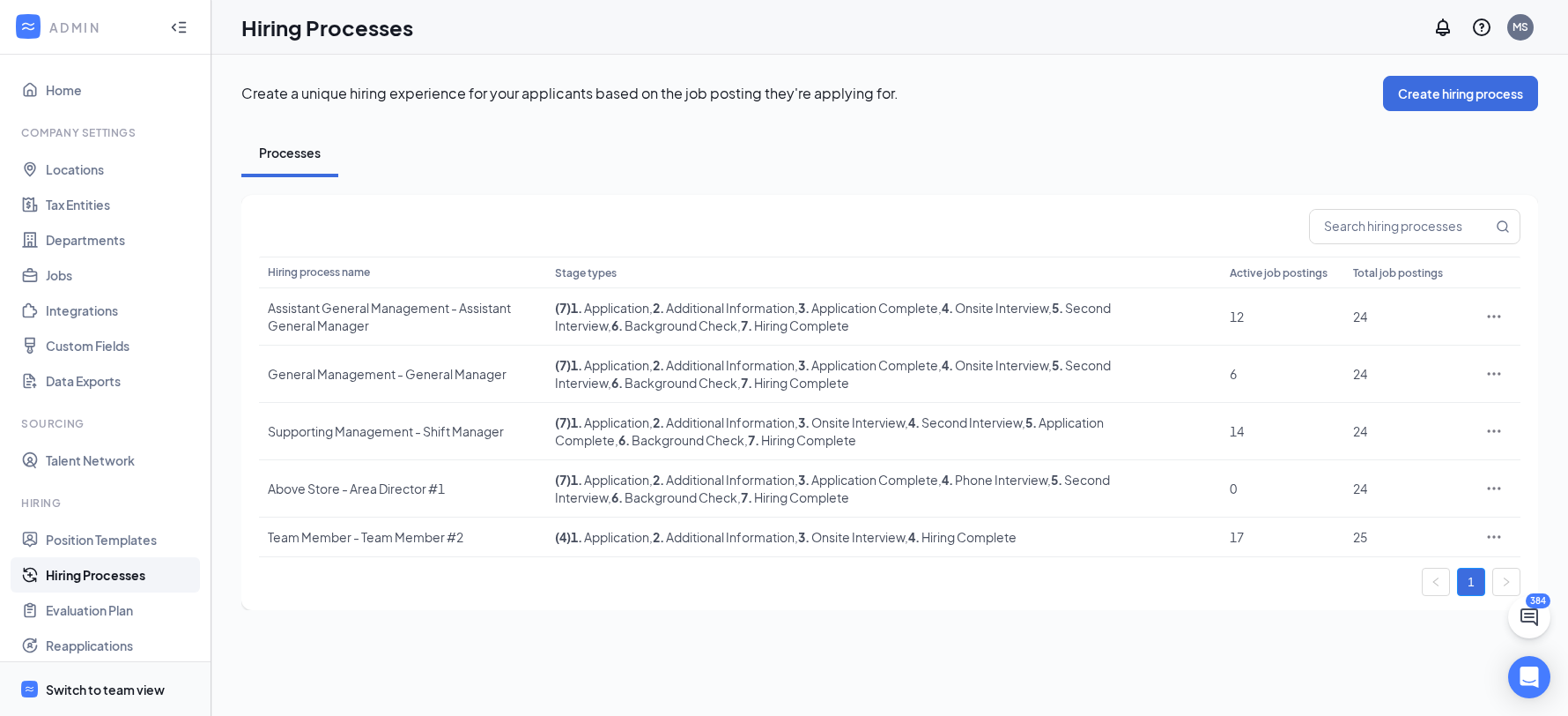
click at [138, 683] on div "Switch to team view" at bounding box center [105, 689] width 119 height 18
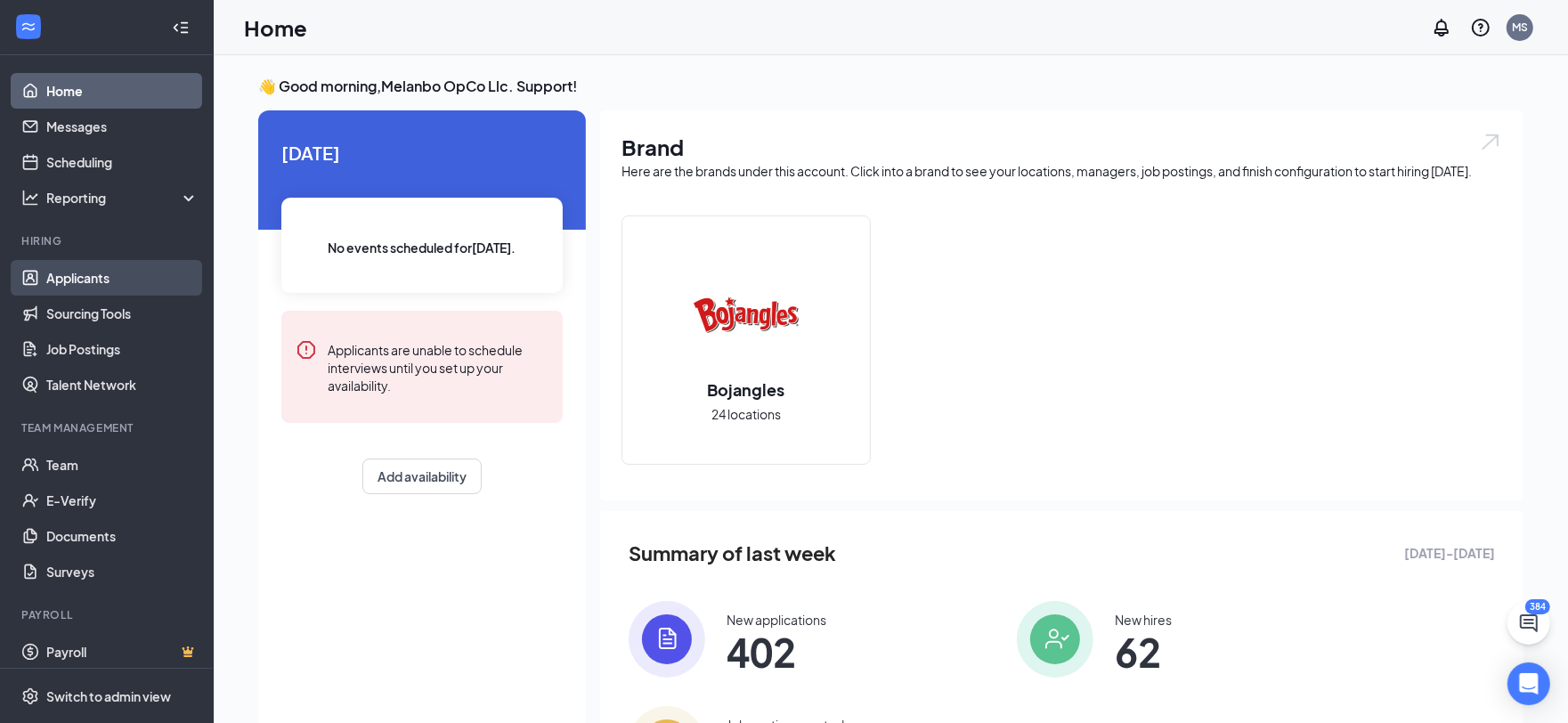
click at [114, 287] on link "Applicants" at bounding box center [122, 278] width 152 height 36
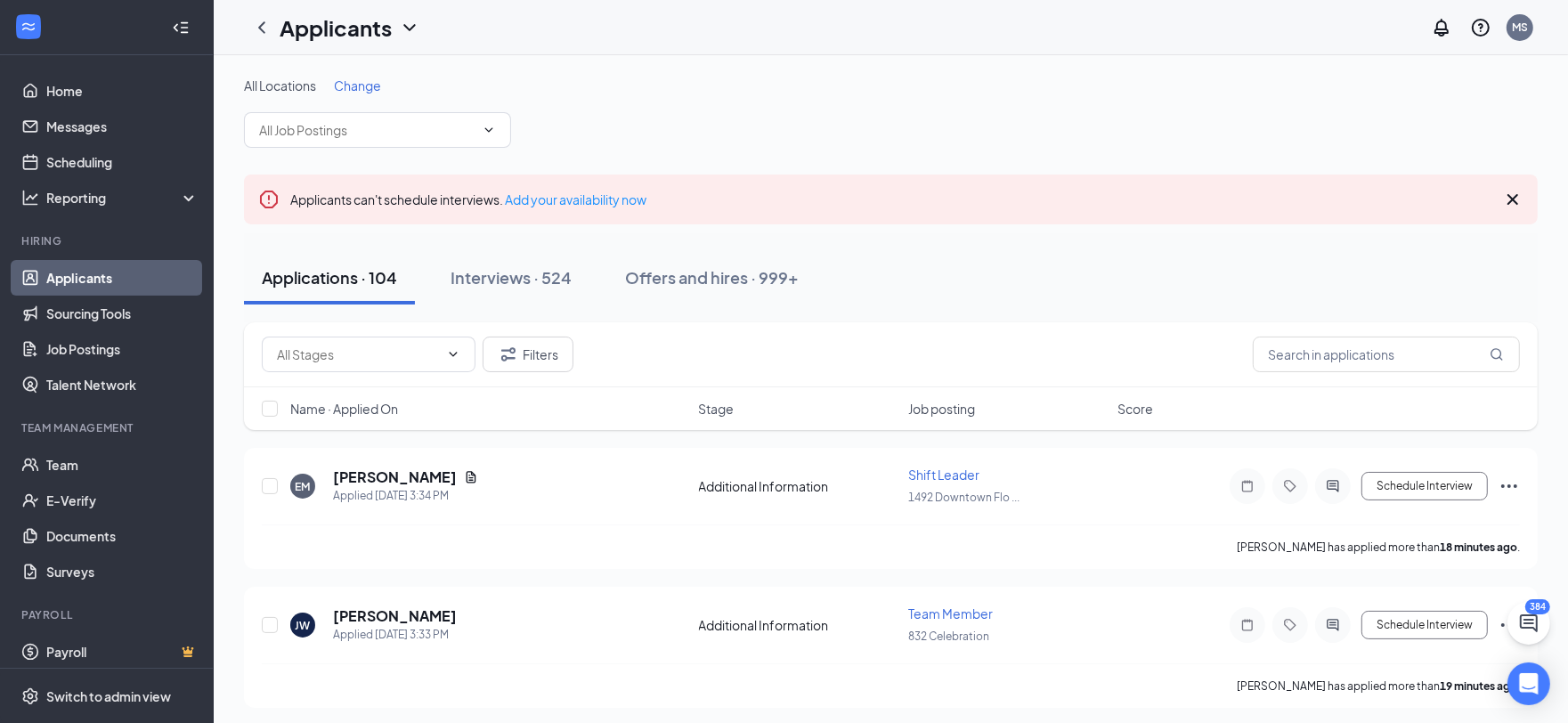
click at [371, 84] on span "Change" at bounding box center [357, 85] width 47 height 16
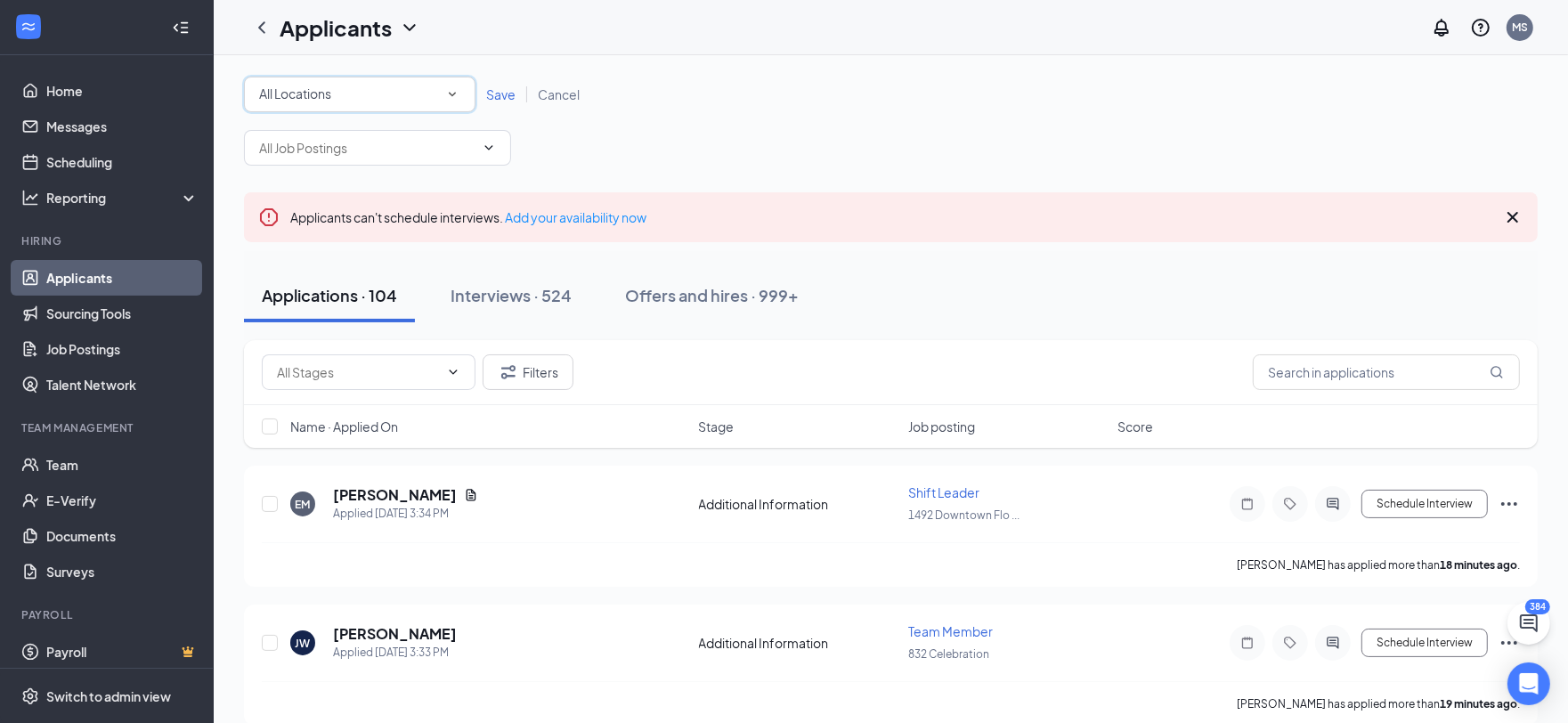
click at [412, 95] on div "All Locations" at bounding box center [360, 94] width 201 height 22
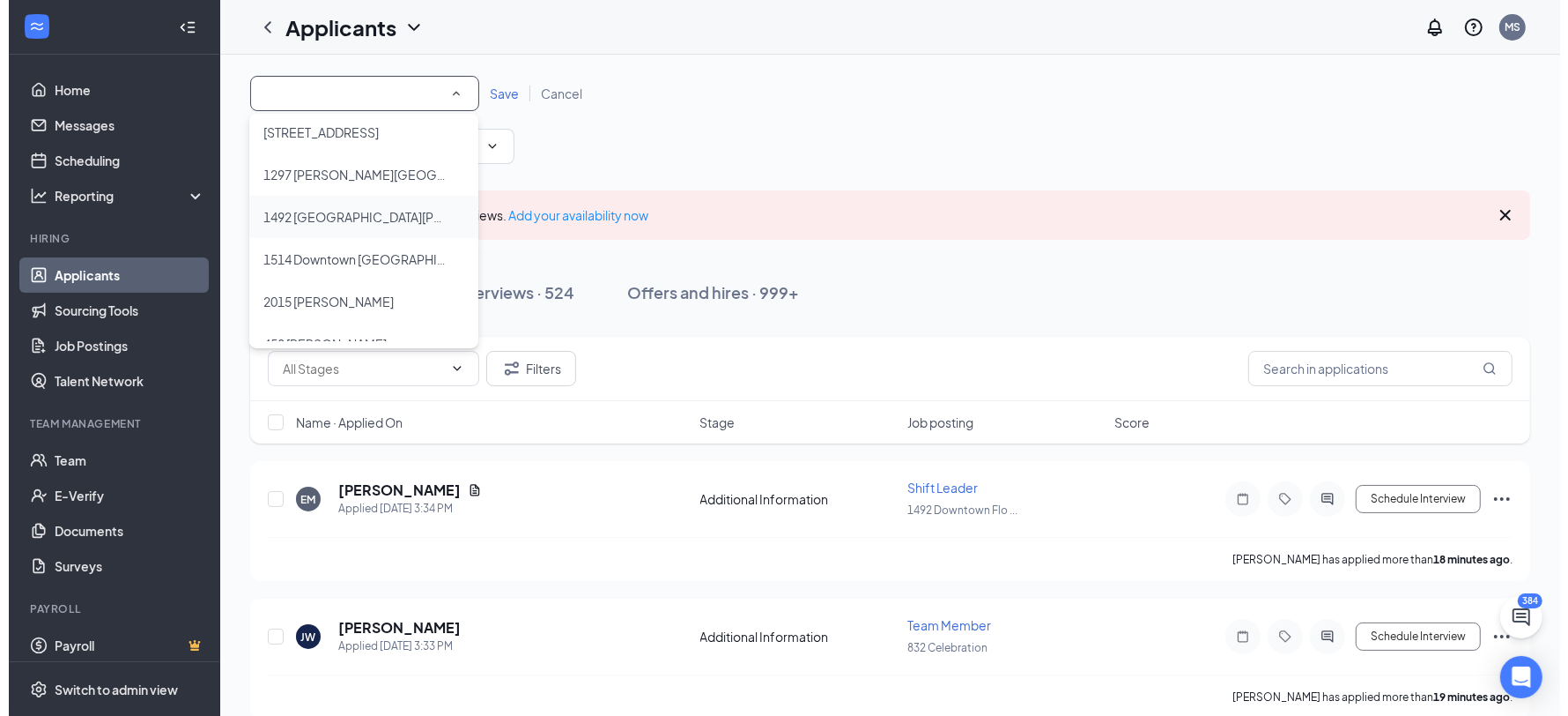
scroll to position [237, 0]
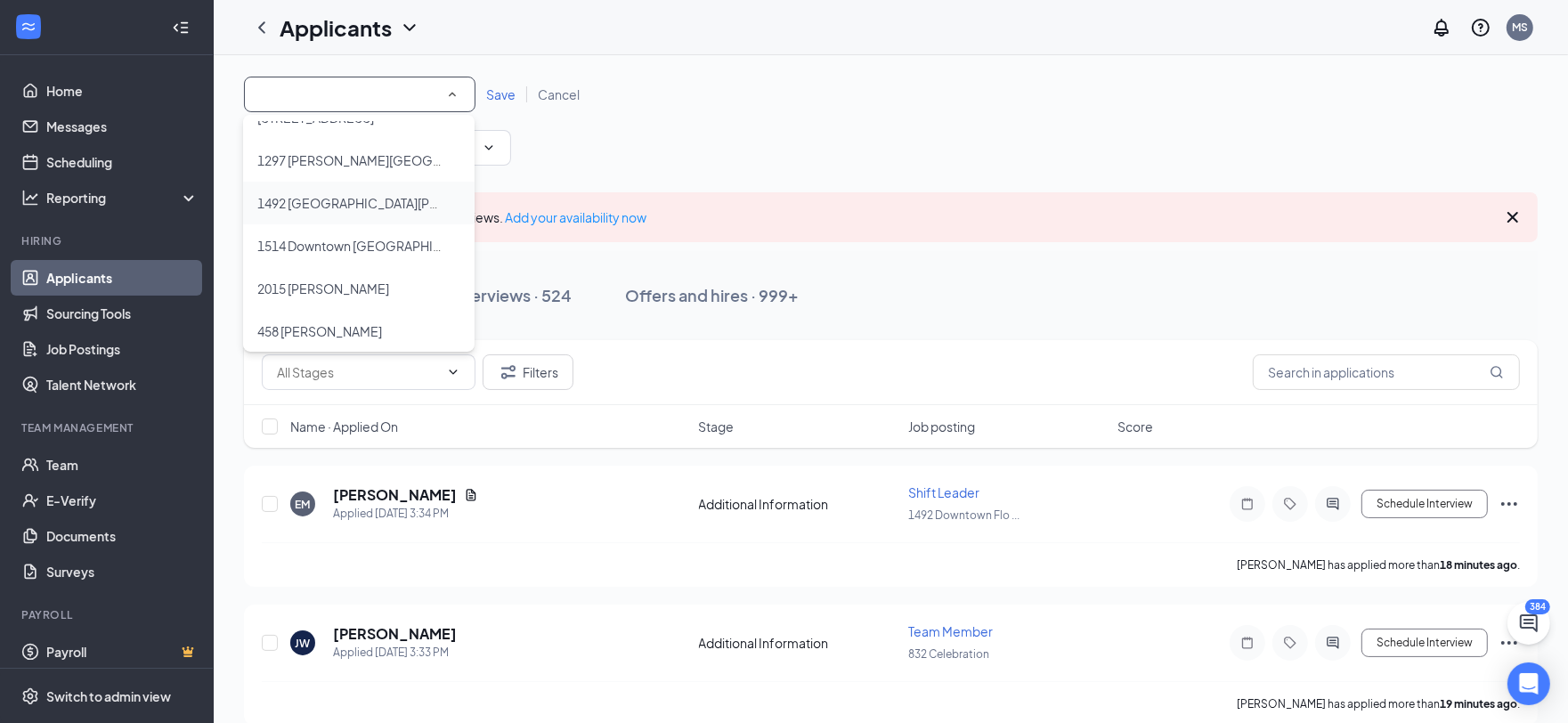
click at [360, 200] on span "1492 Downtown Florence" at bounding box center [388, 203] width 261 height 16
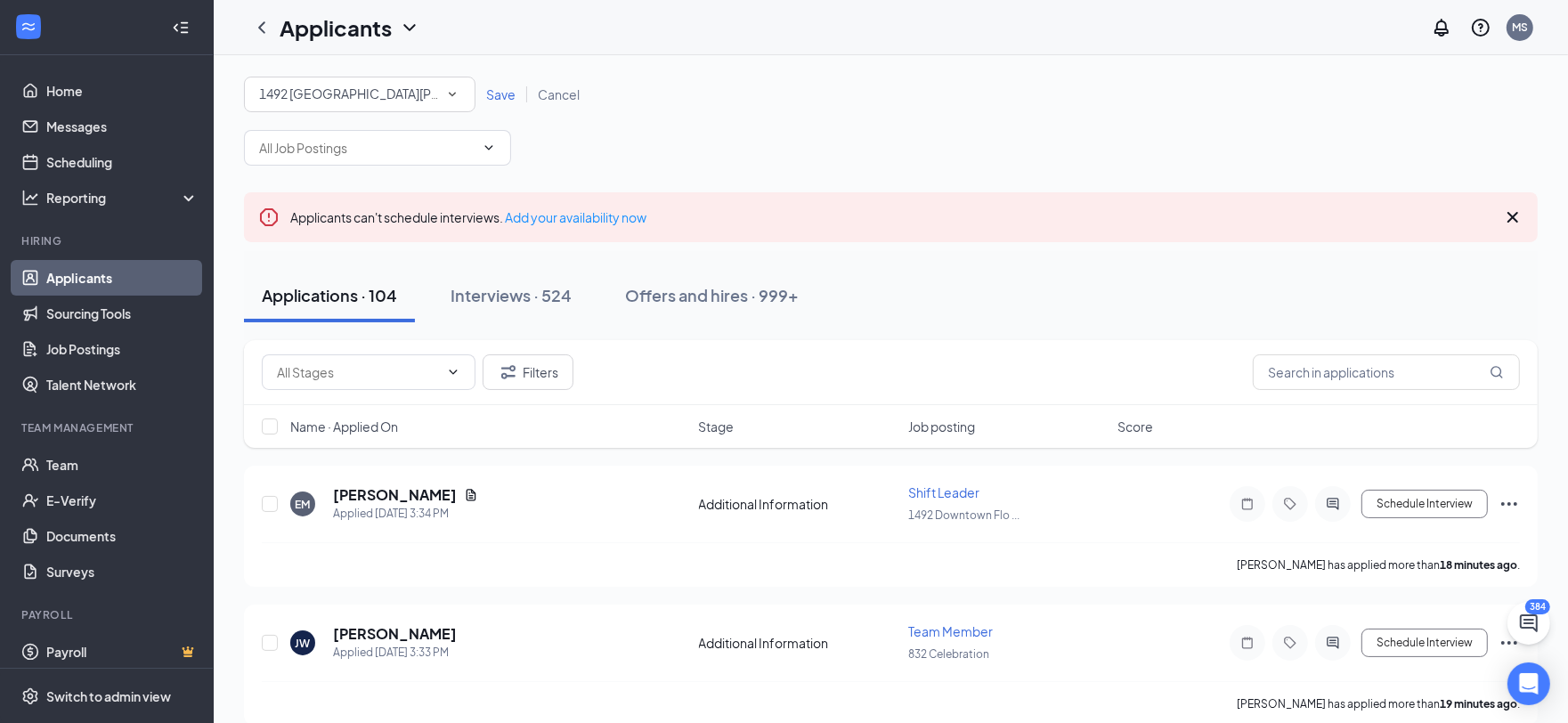
click at [498, 86] on span "Save" at bounding box center [501, 94] width 30 height 16
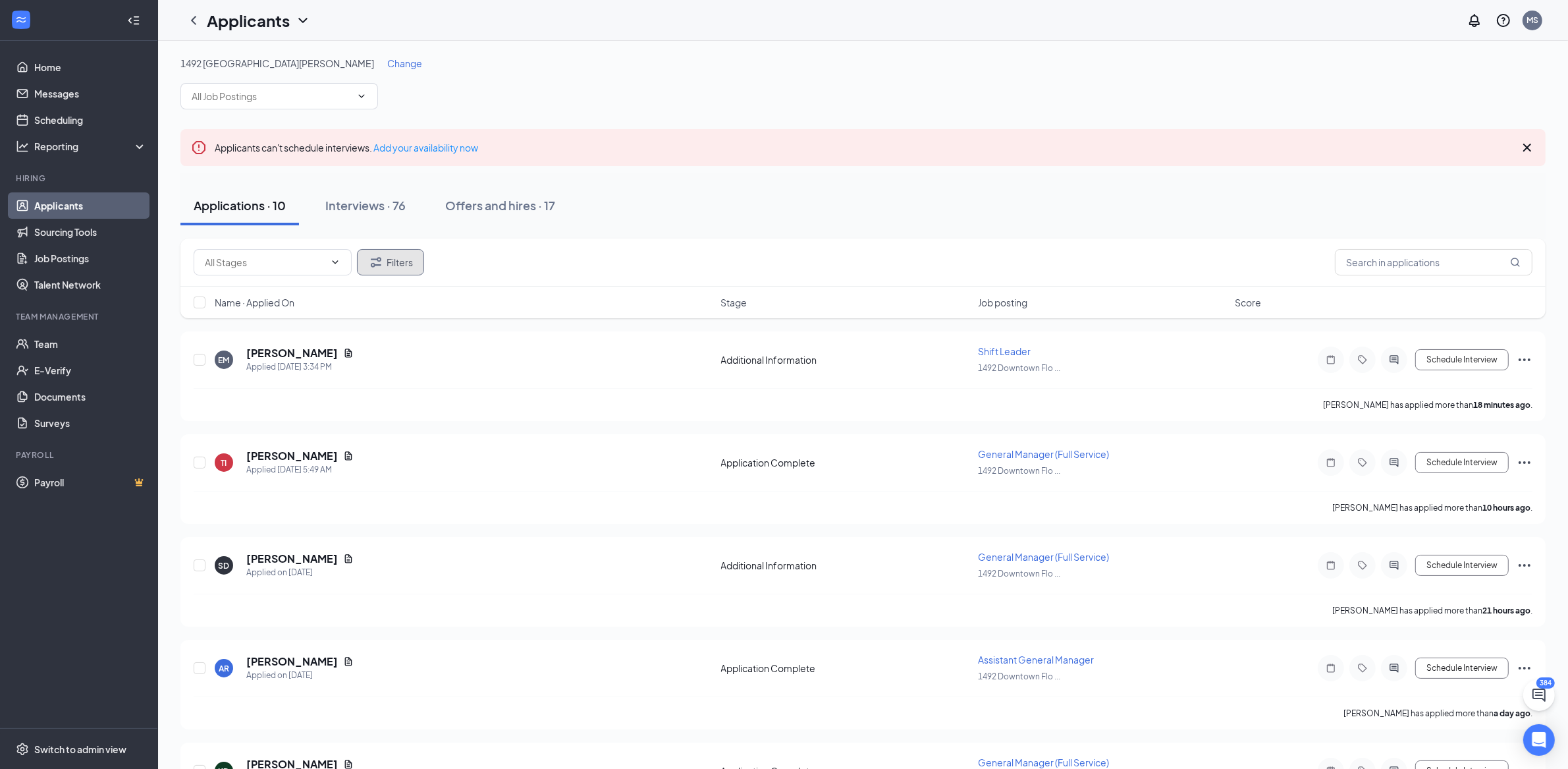
click at [390, 268] on button "Filters" at bounding box center [390, 262] width 67 height 26
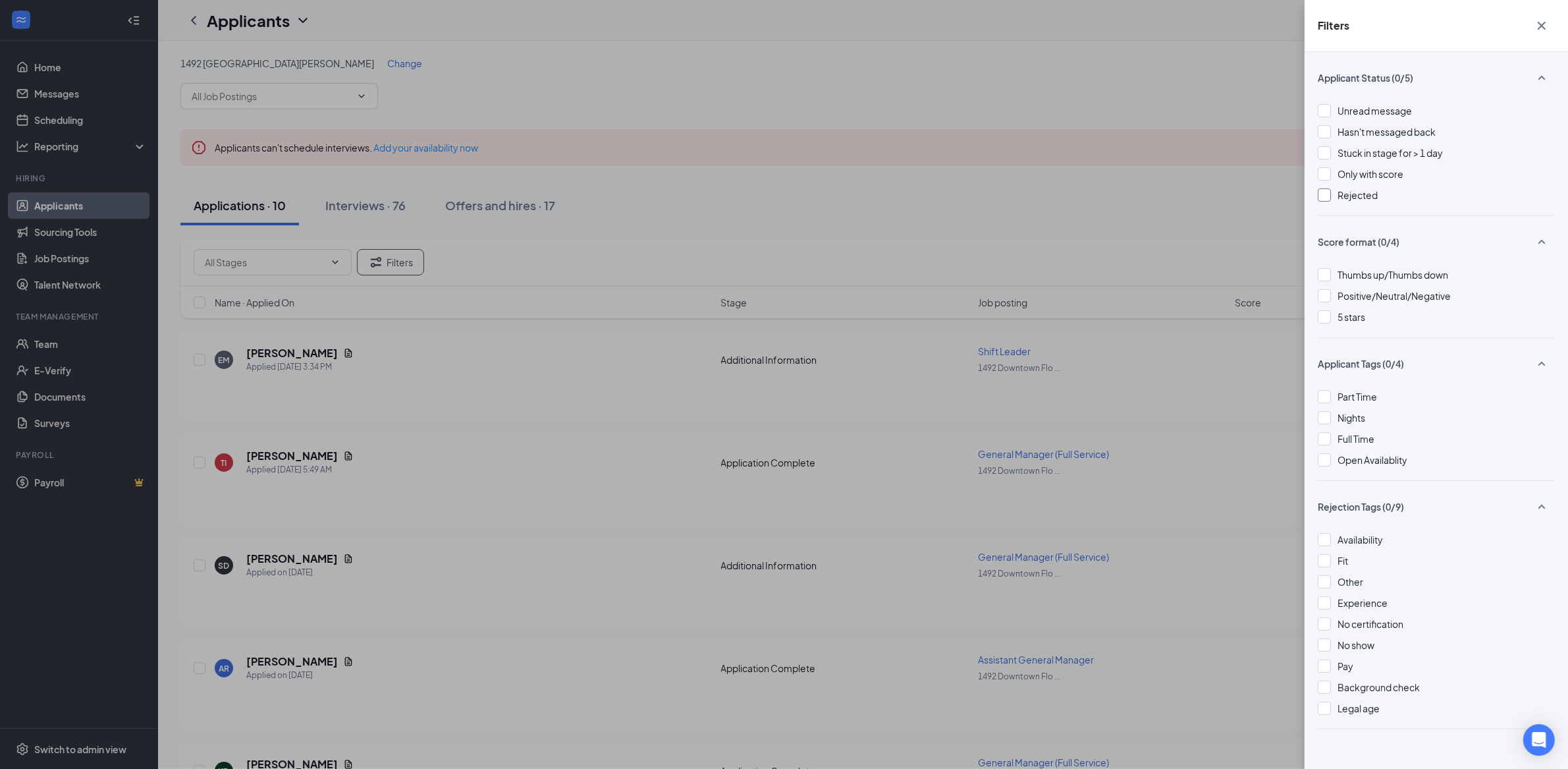
click at [1172, 195] on div at bounding box center [1325, 195] width 13 height 13
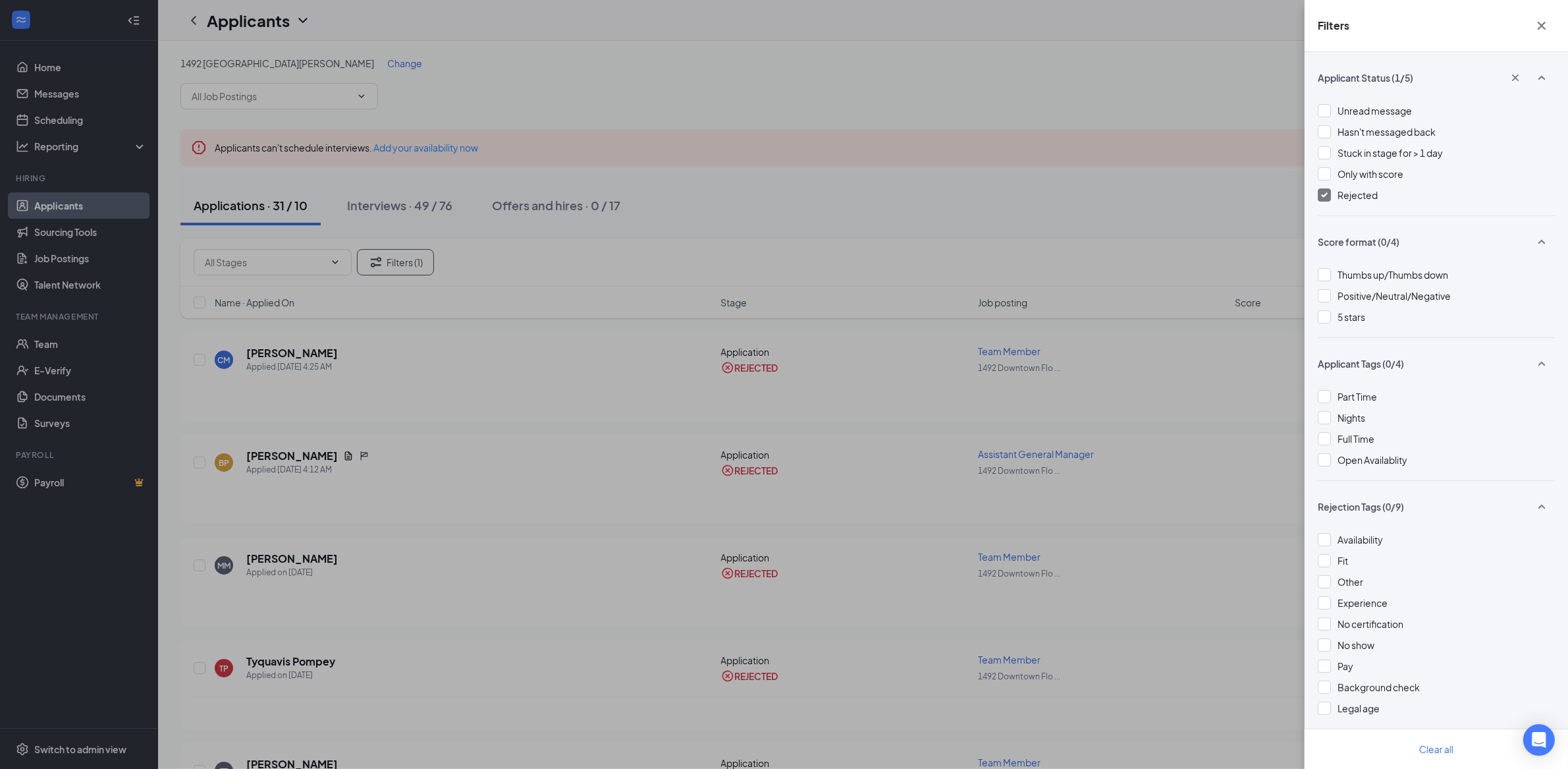
click at [1095, 195] on div "Filters Applicant Status (1/5) Unread message Hasn't messaged back Stuck in sta…" at bounding box center [784, 384] width 1568 height 769
click at [943, 174] on div "Filters Applicant Status (1/5) Unread message Hasn't messaged back Stuck in sta…" at bounding box center [784, 384] width 1568 height 769
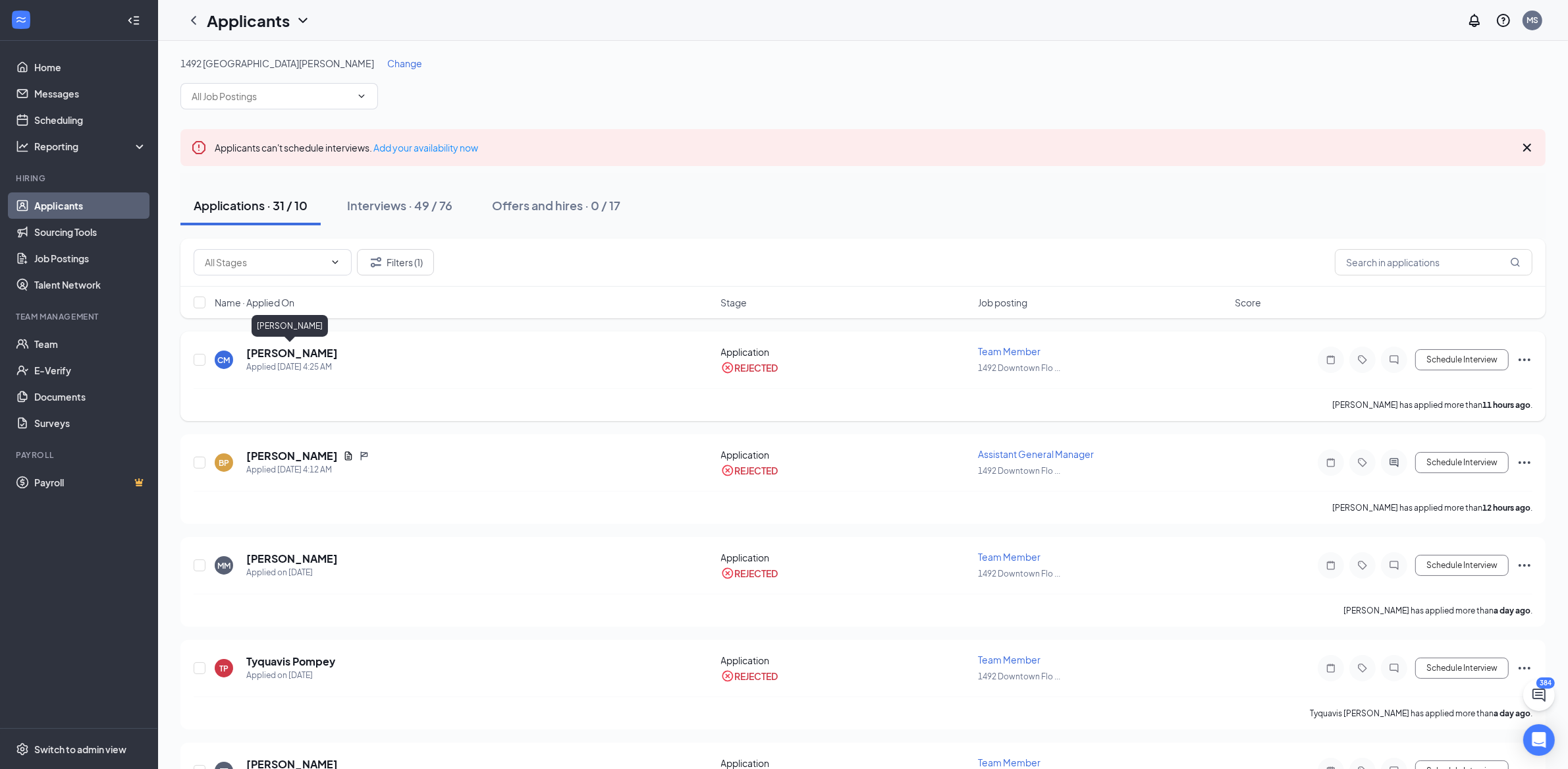
click at [297, 351] on h5 "Crisean Mickens" at bounding box center [292, 353] width 92 height 15
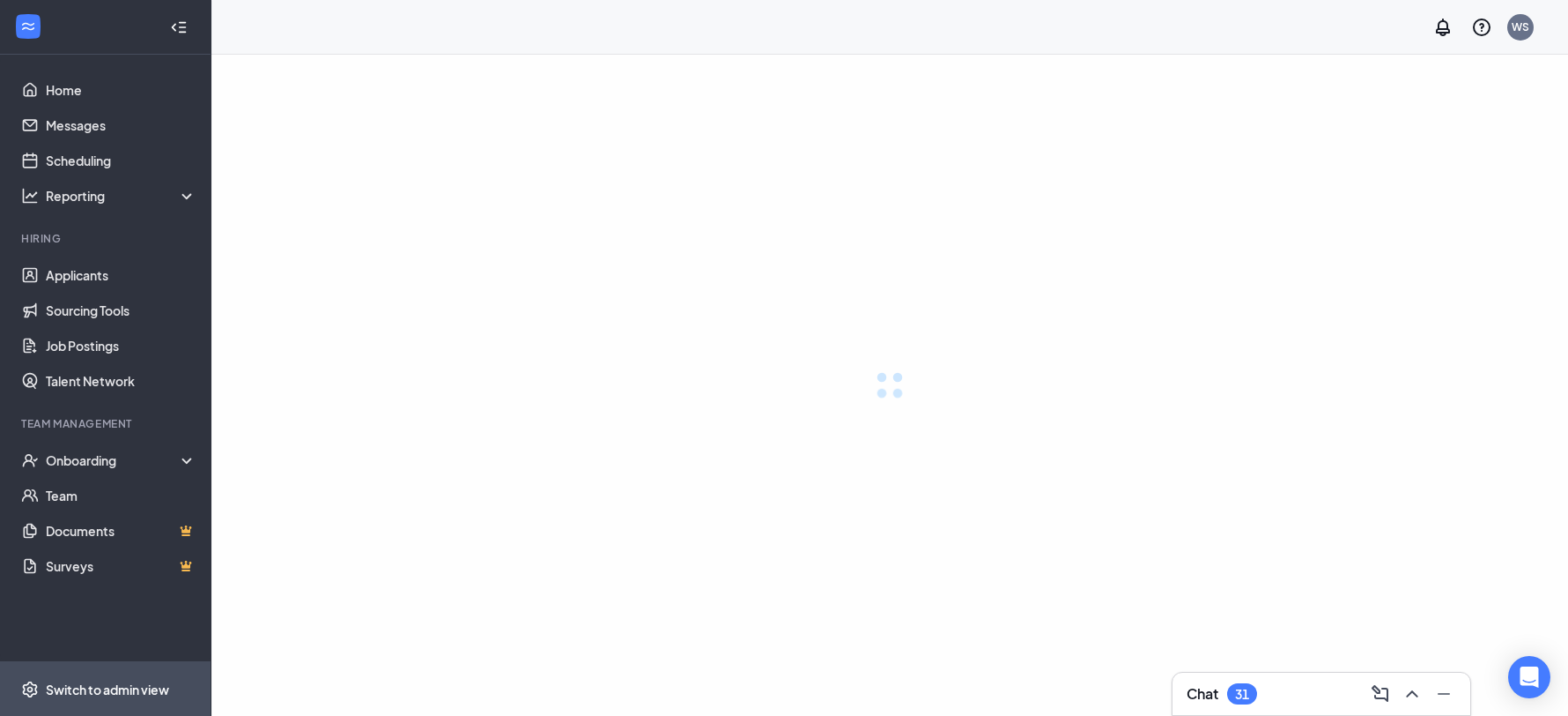
click at [134, 688] on div "Switch to admin view" at bounding box center [107, 689] width 123 height 18
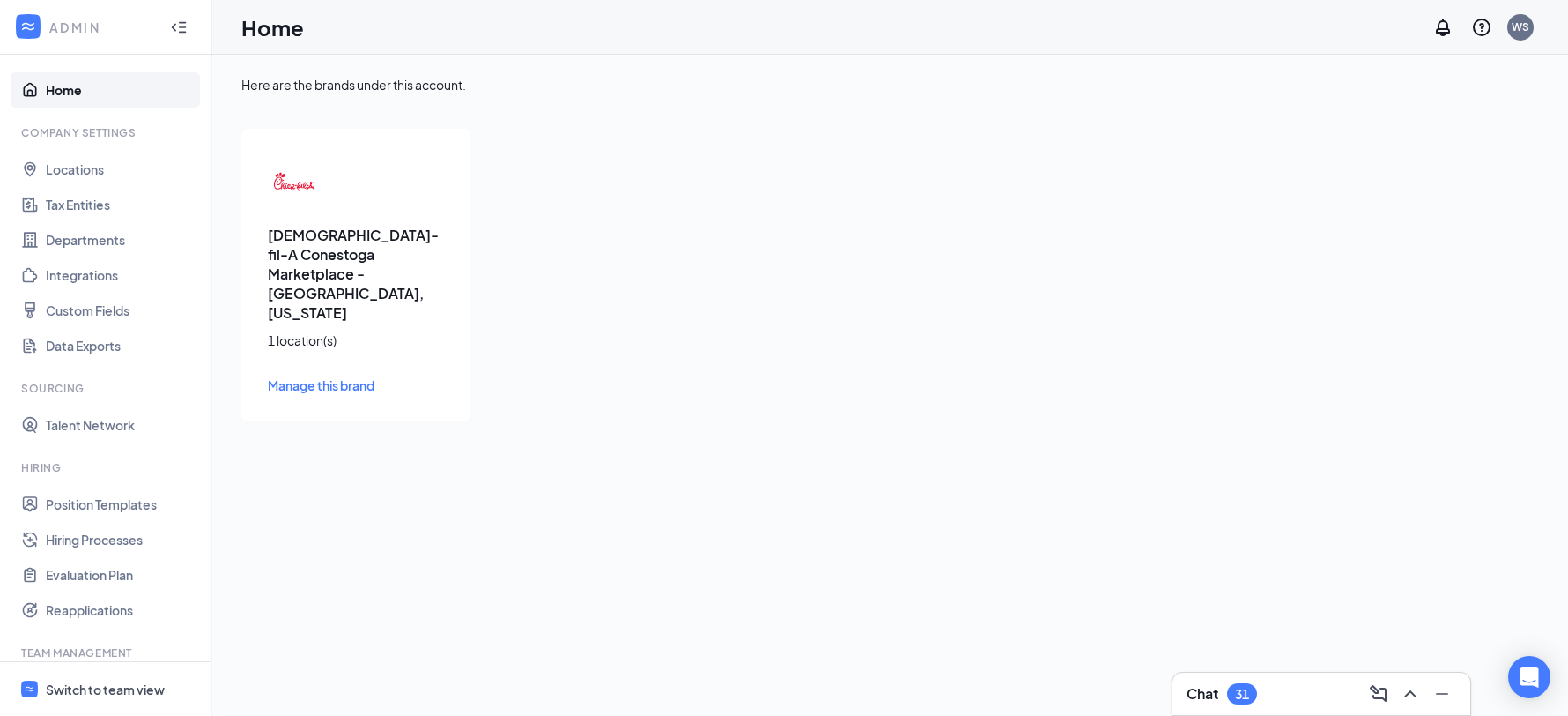
click at [303, 377] on span "Manage this brand" at bounding box center [320, 385] width 106 height 16
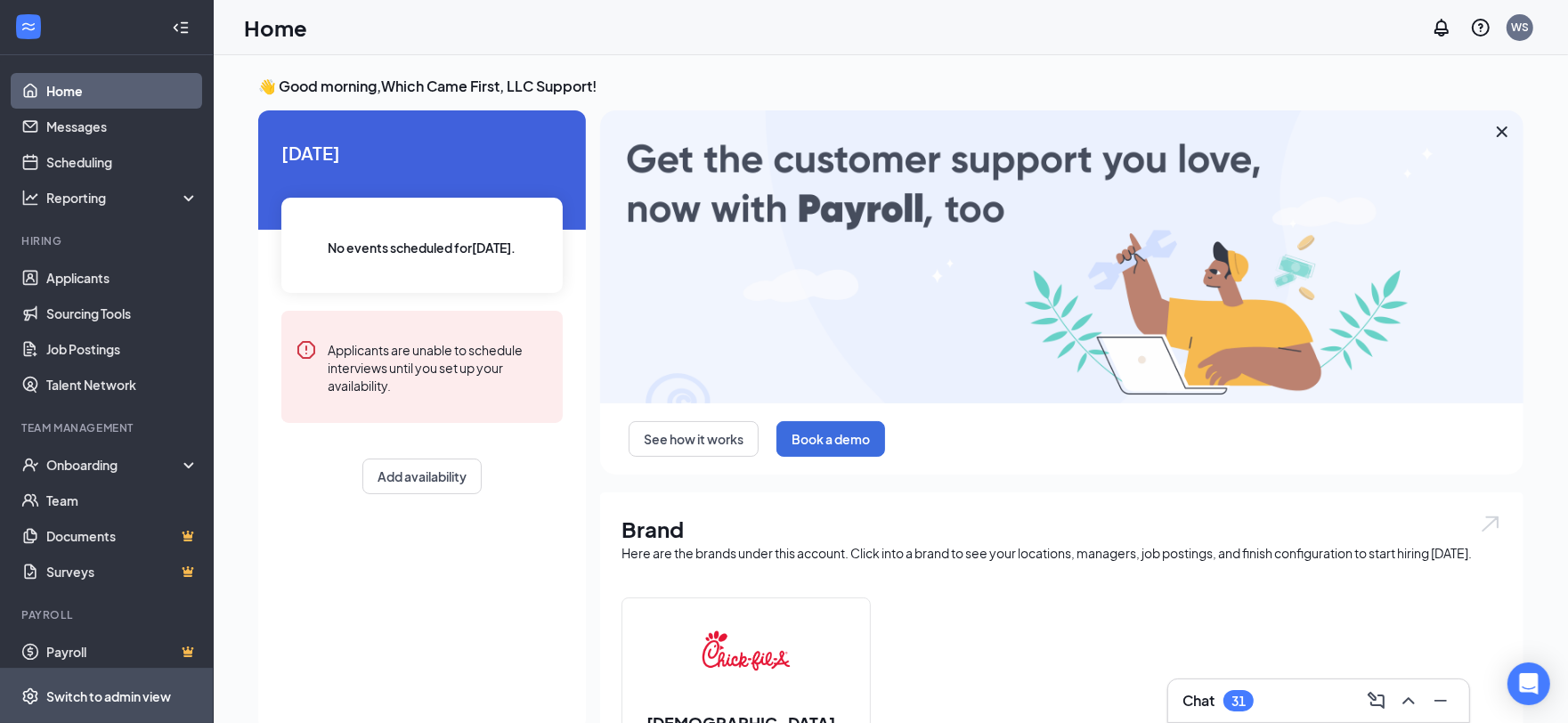
click at [129, 697] on div "Switch to admin view" at bounding box center [108, 696] width 124 height 18
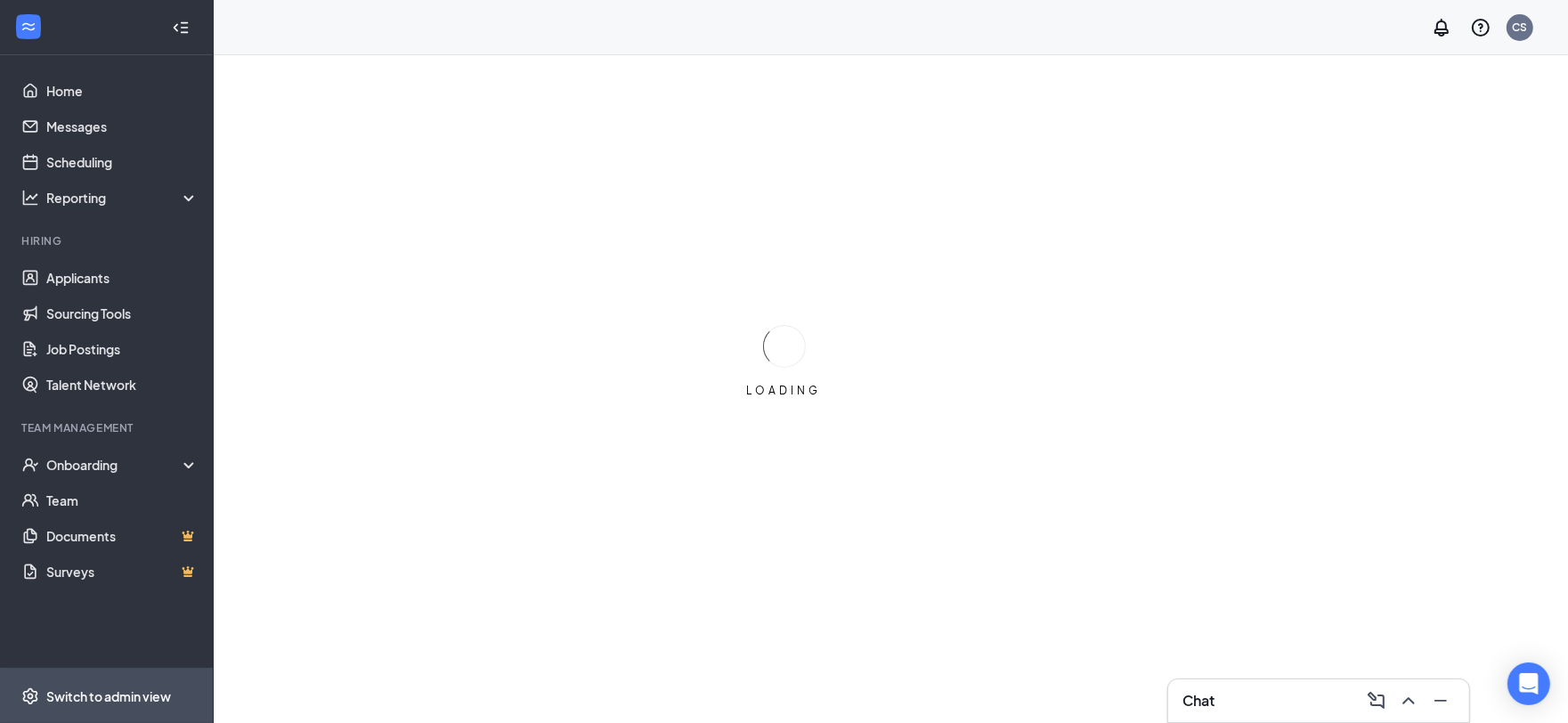
click at [148, 679] on span "Switch to admin view" at bounding box center [122, 695] width 152 height 55
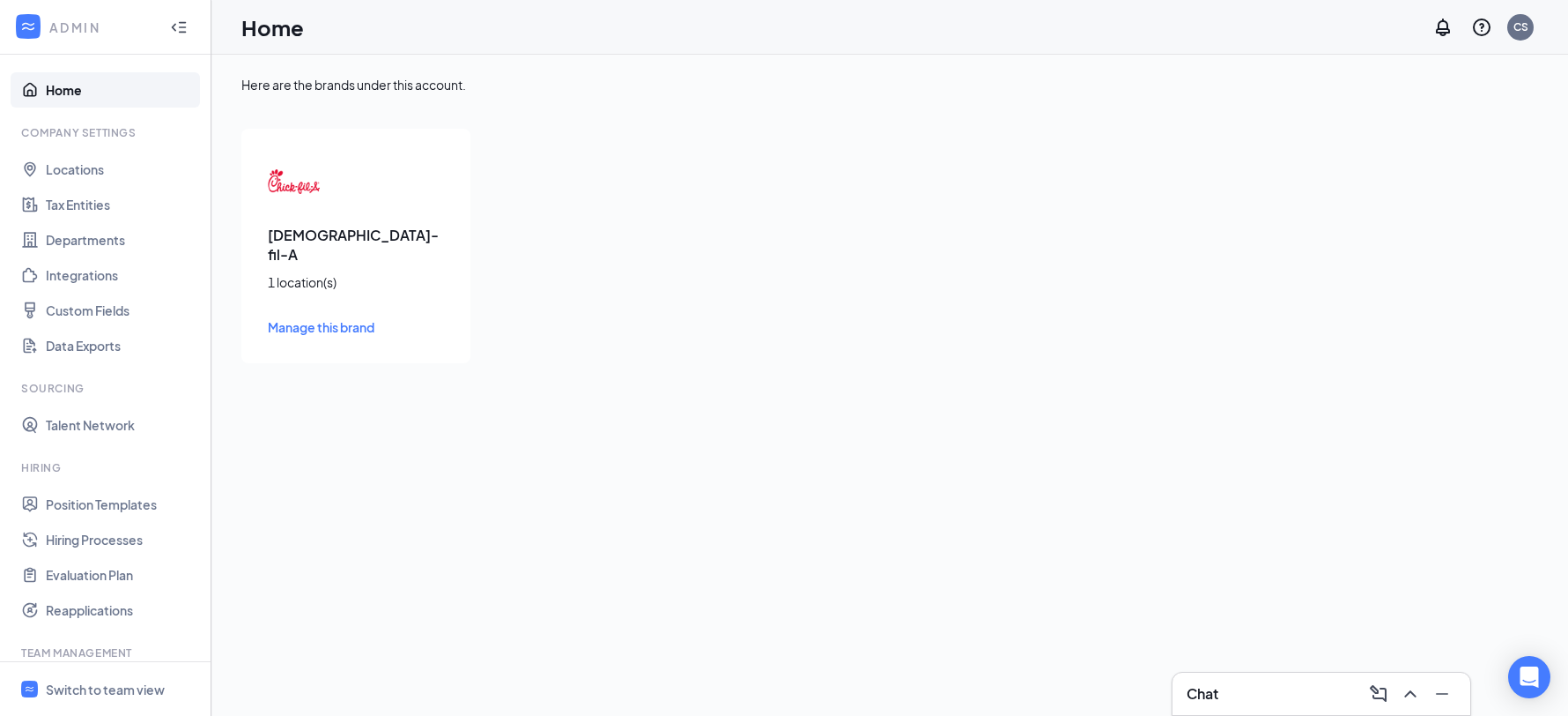
click at [306, 319] on span "Manage this brand" at bounding box center [320, 327] width 106 height 16
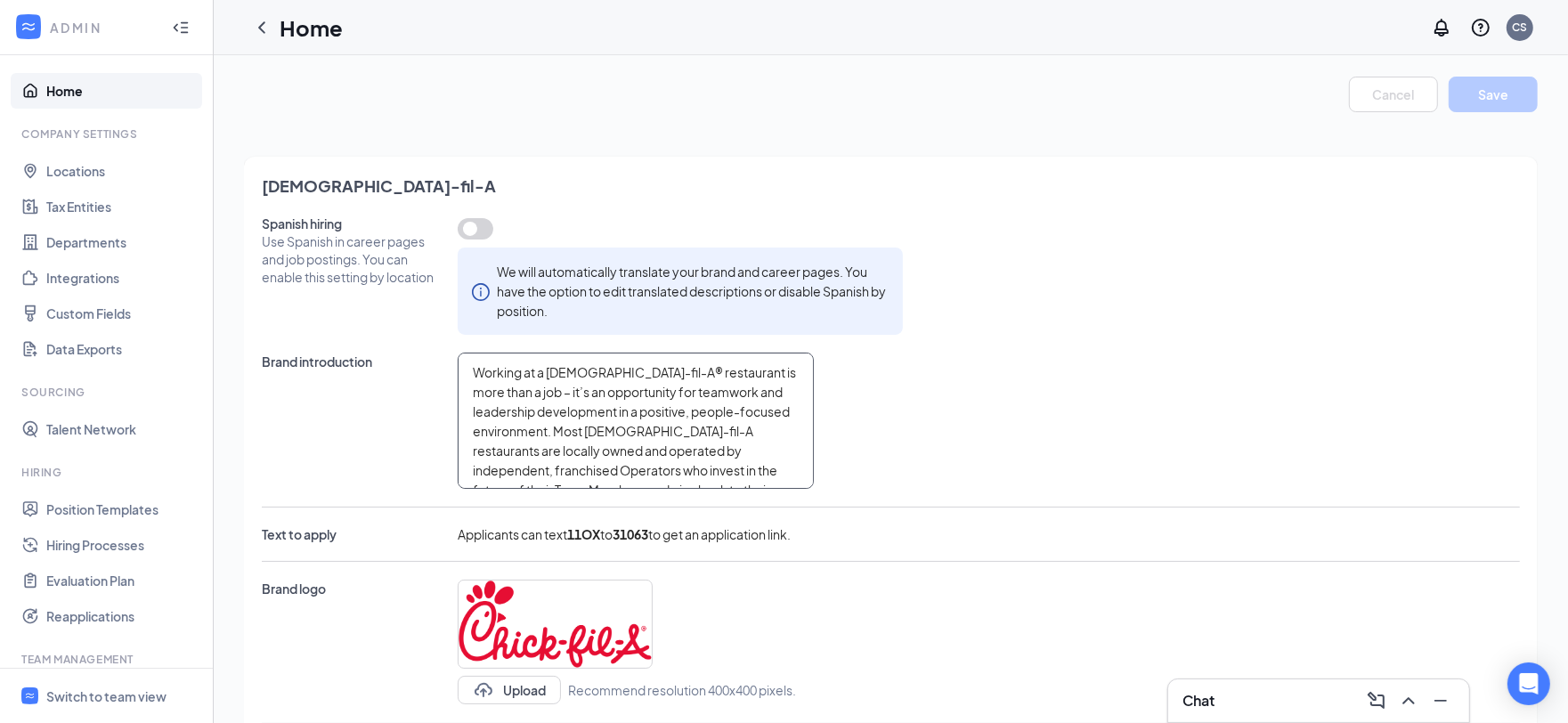
click at [615, 418] on textarea "Working at a Chick-fil-A® restaurant is more than a job – it’s an opportunity f…" at bounding box center [636, 420] width 356 height 136
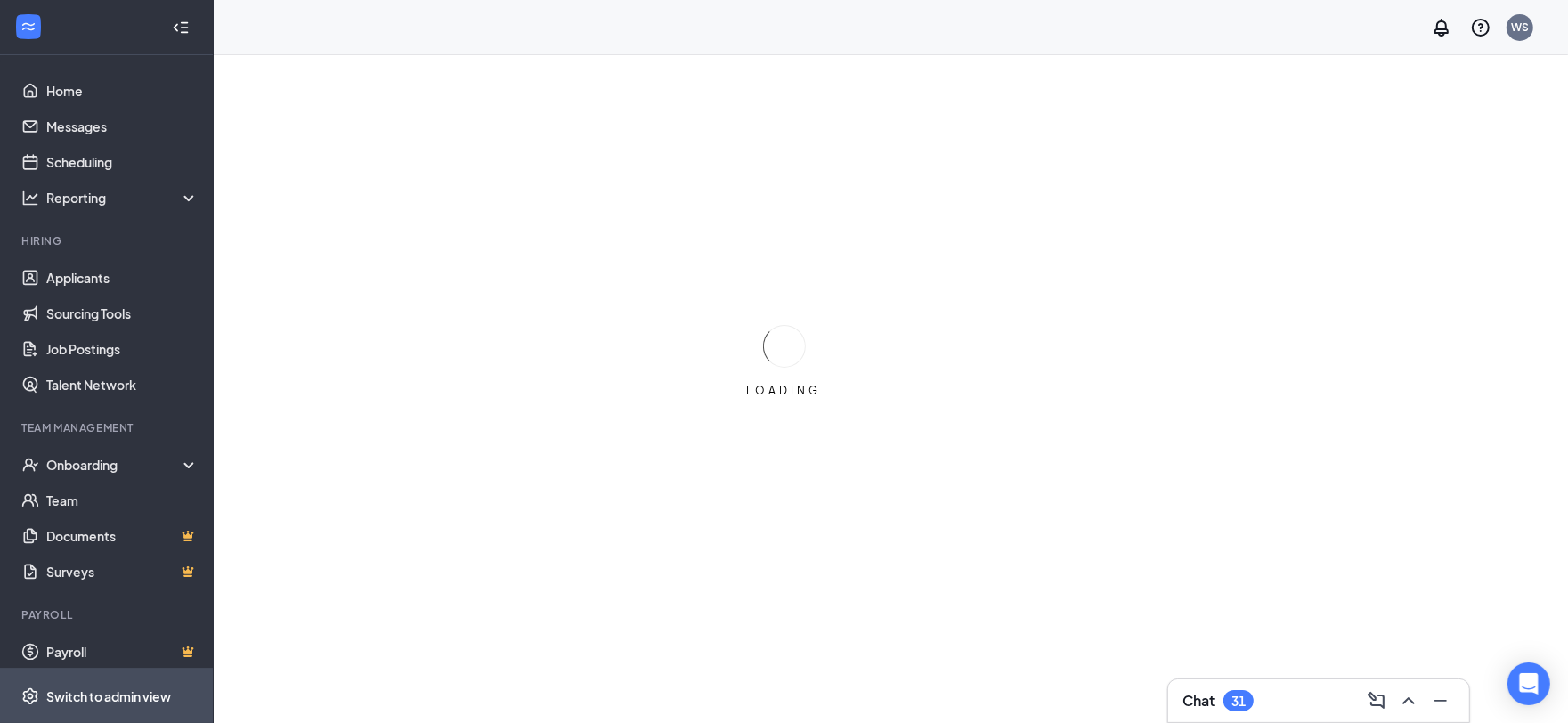
click at [148, 675] on span "Switch to admin view" at bounding box center [122, 695] width 152 height 55
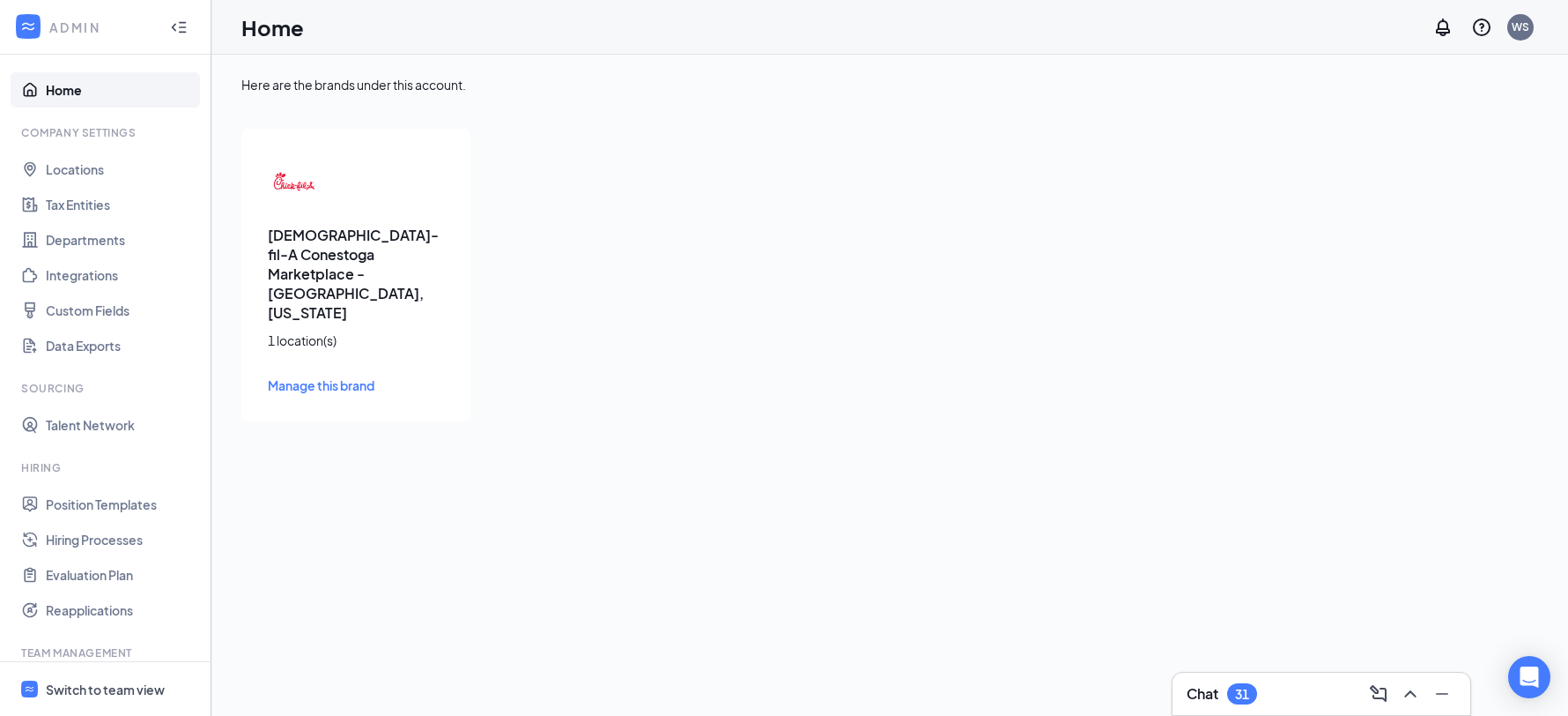
click at [387, 376] on link "Manage this brand" at bounding box center [355, 386] width 176 height 20
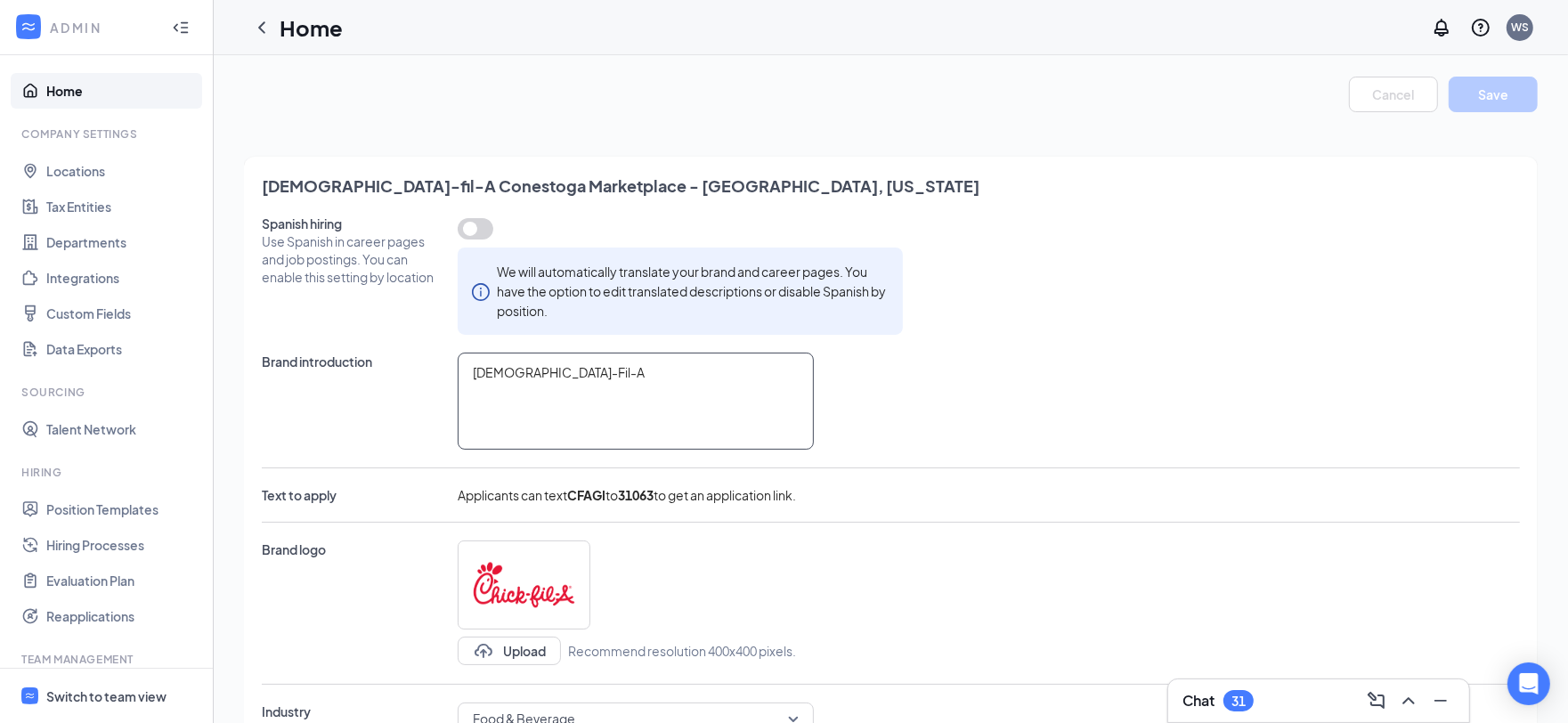
click at [538, 390] on textarea "Chick-Fil-A" at bounding box center [636, 401] width 356 height 97
paste textarea "Working at a Chick-fil-A® restaurant is more than a job – it’s an opportunity f…"
type textarea "Working at a Chick-fil-A® restaurant is more than a job – it’s an opportunity f…"
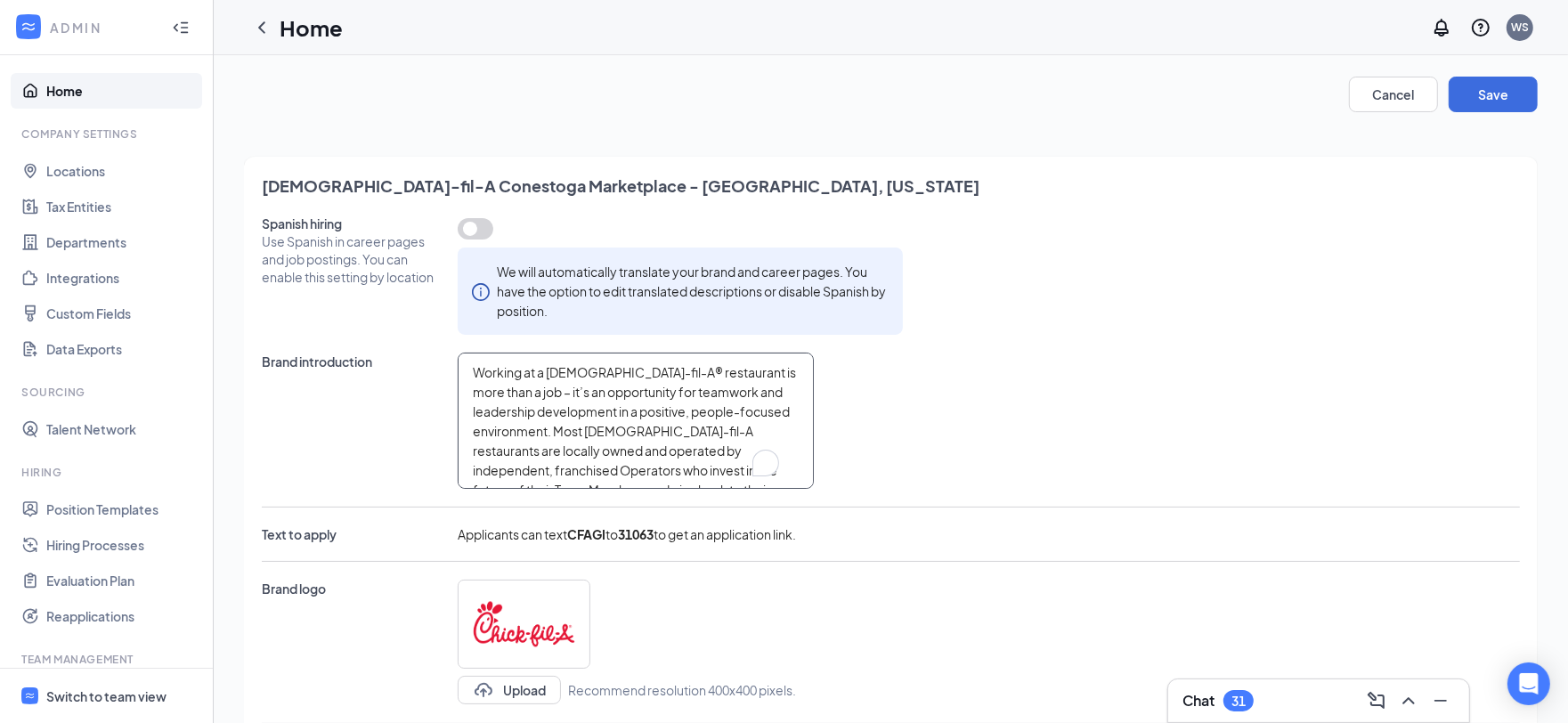
scroll to position [8, 0]
type textarea "Working at a Chick-fil-A® restaurant is more than a job – it’s an opportunity f…"
click at [1490, 85] on button "Save" at bounding box center [1493, 94] width 89 height 36
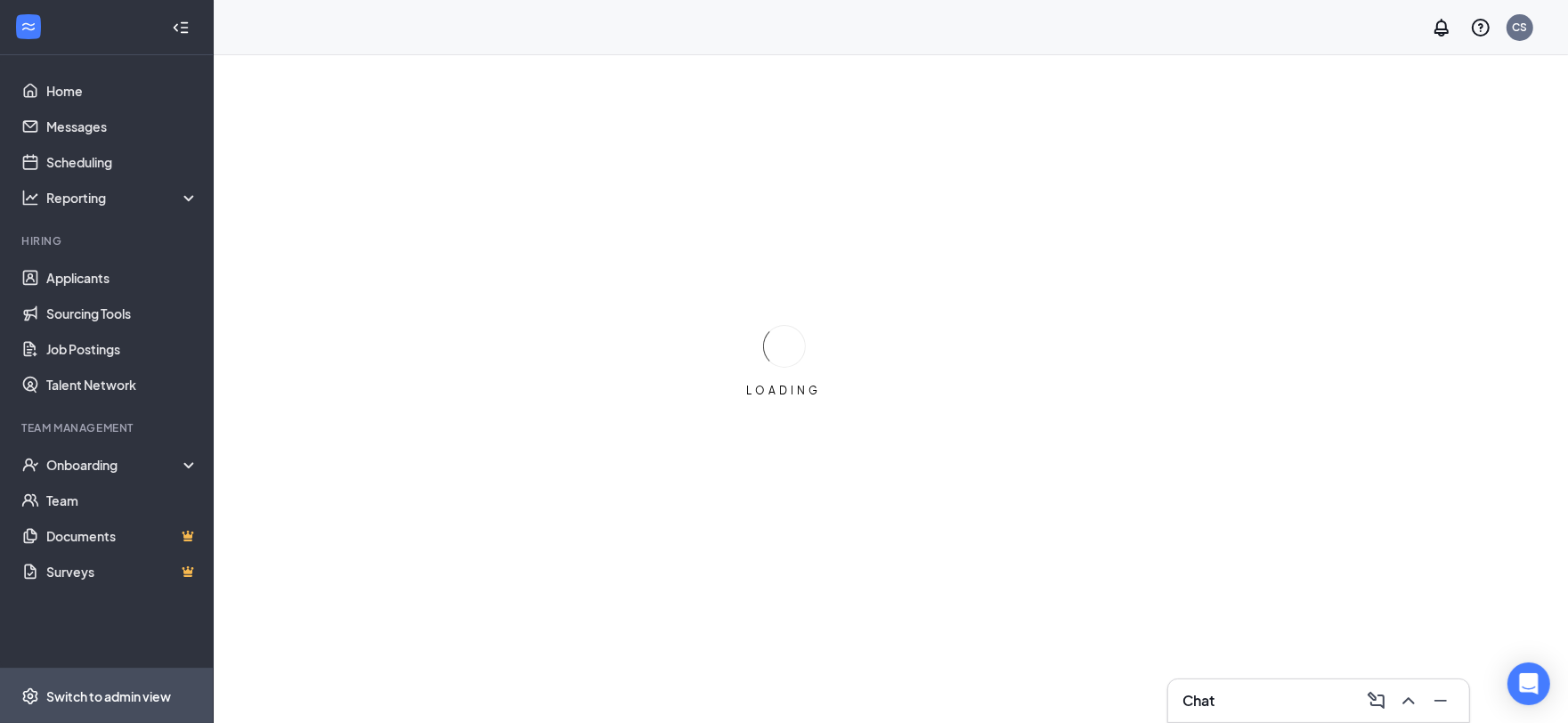
click at [126, 702] on div "Switch to admin view" at bounding box center [108, 696] width 124 height 18
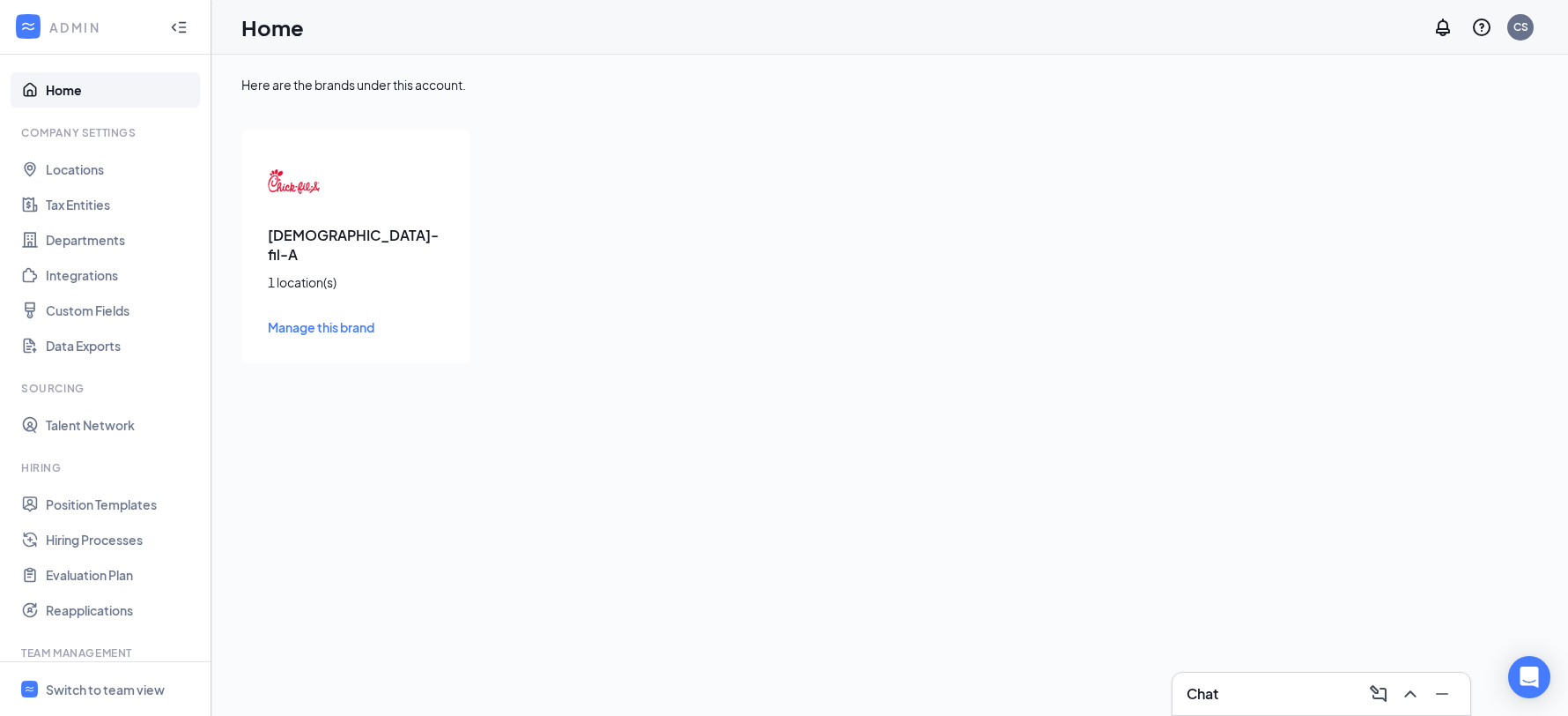
click at [306, 319] on span "Manage this brand" at bounding box center [320, 327] width 106 height 16
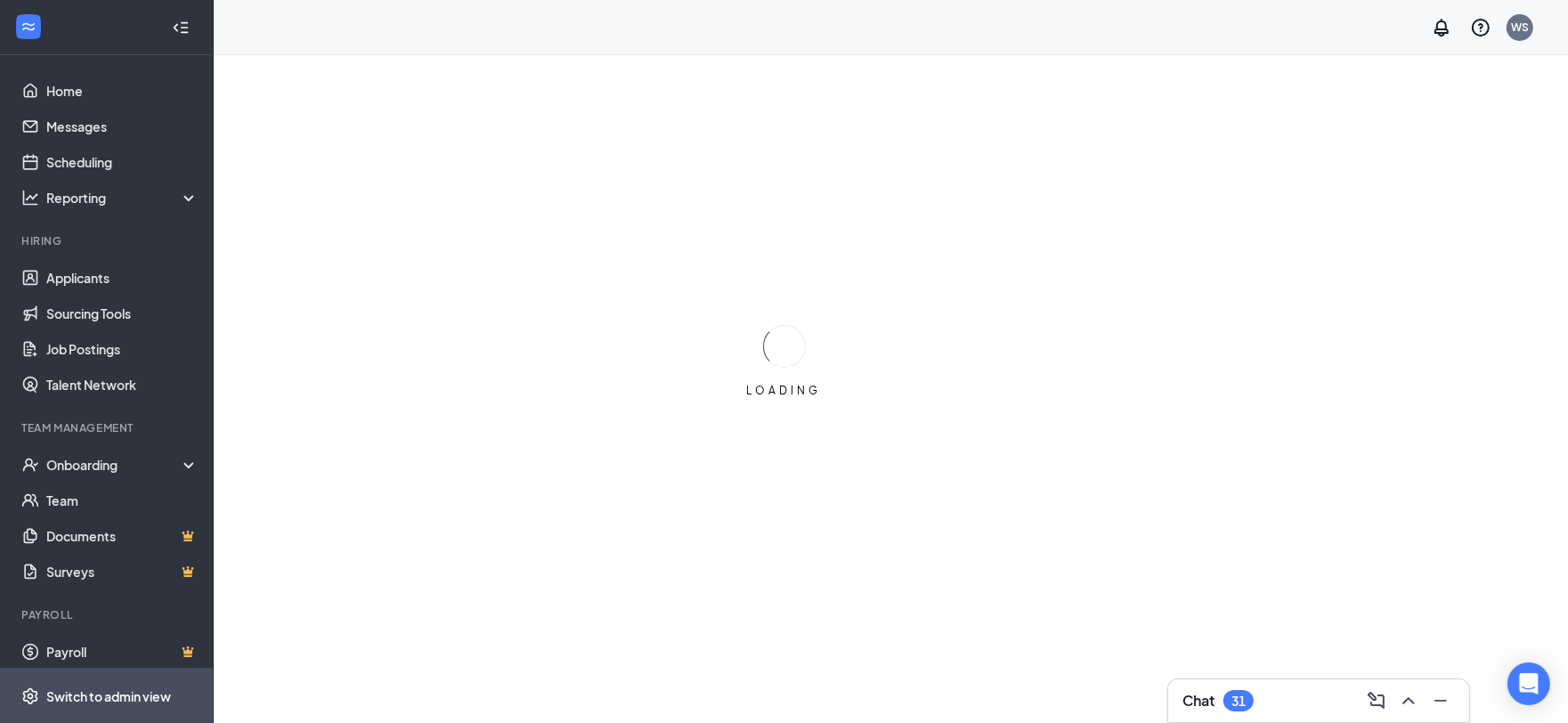
click at [115, 698] on div "Switch to admin view" at bounding box center [108, 696] width 124 height 18
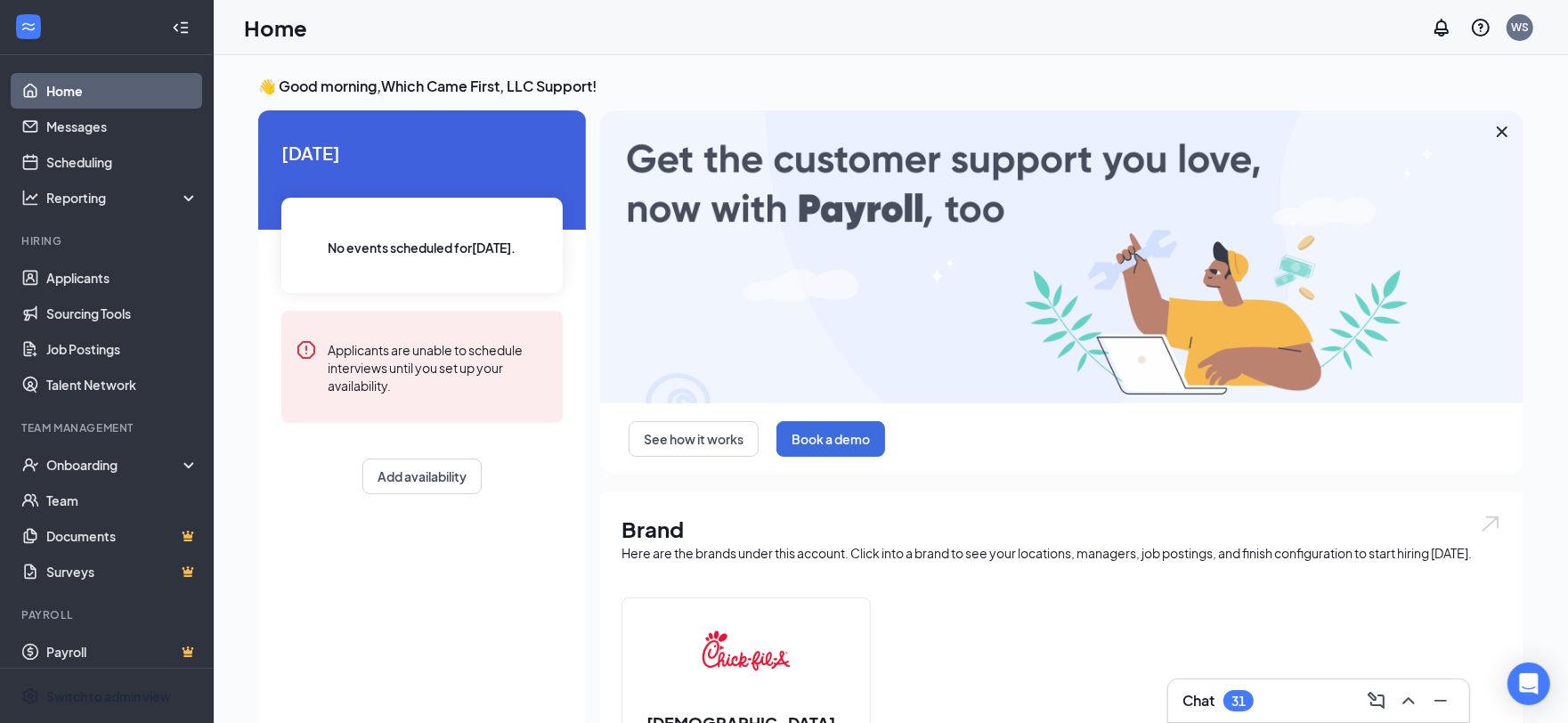
click at [134, 709] on span "Switch to admin view" at bounding box center [122, 695] width 152 height 55
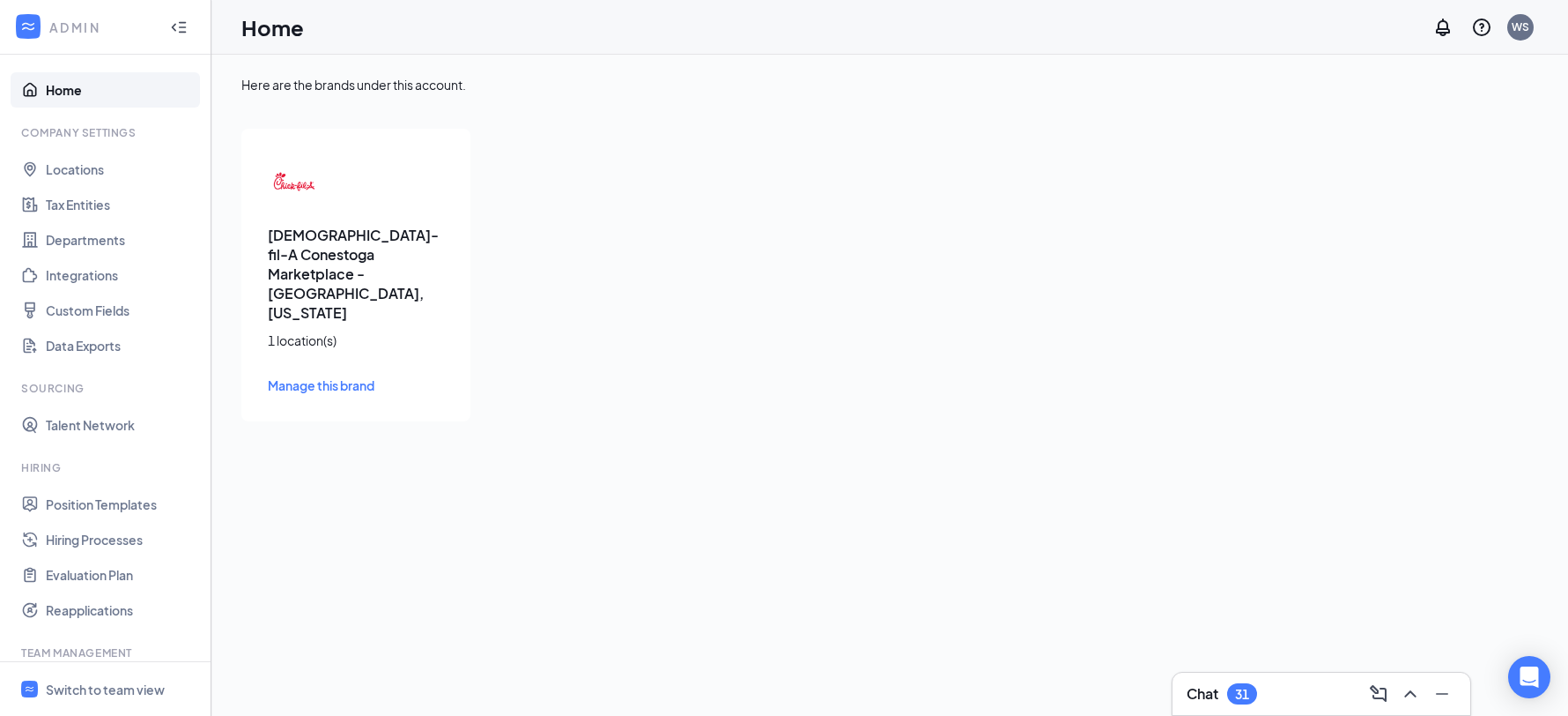
click at [311, 377] on span "Manage this brand" at bounding box center [320, 385] width 106 height 16
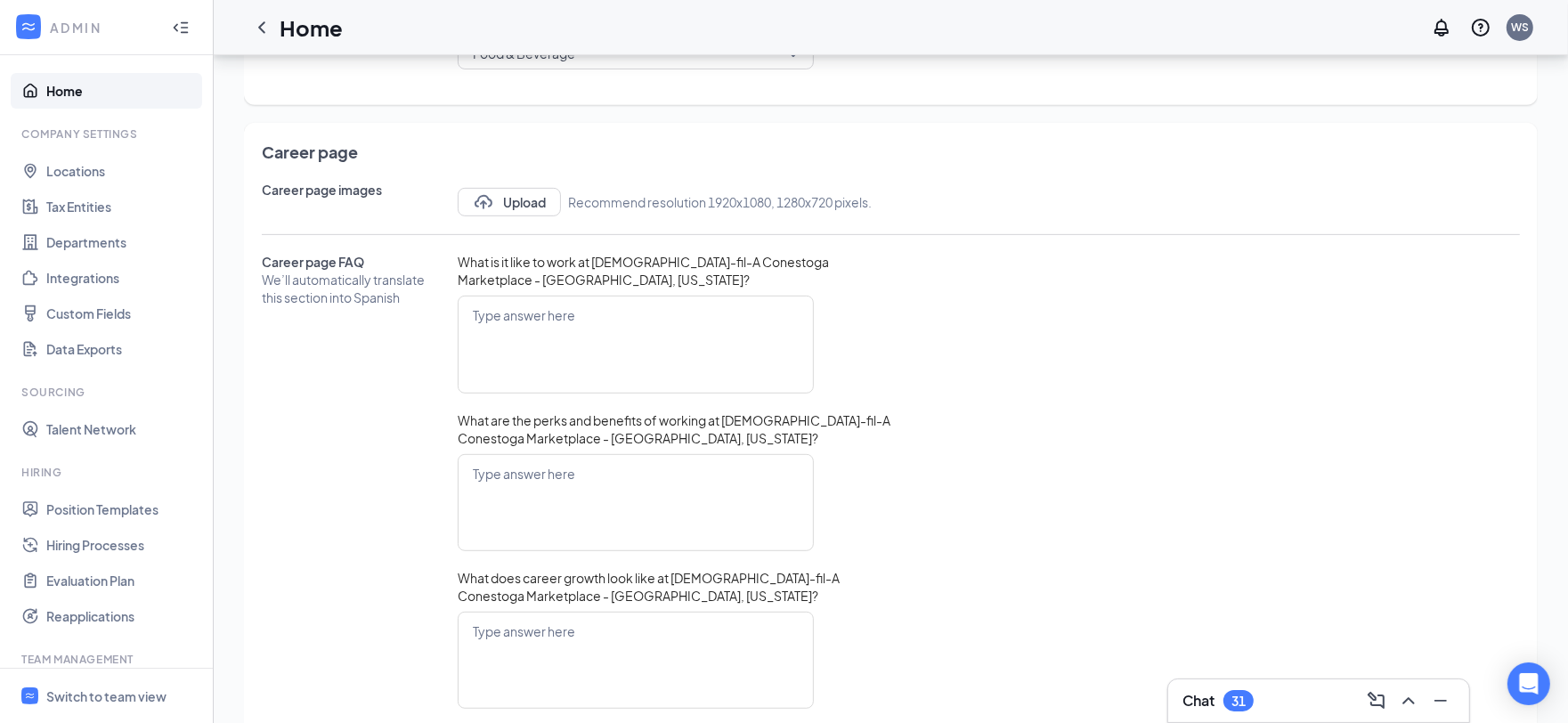
scroll to position [763, 0]
